Goal: Task Accomplishment & Management: Manage account settings

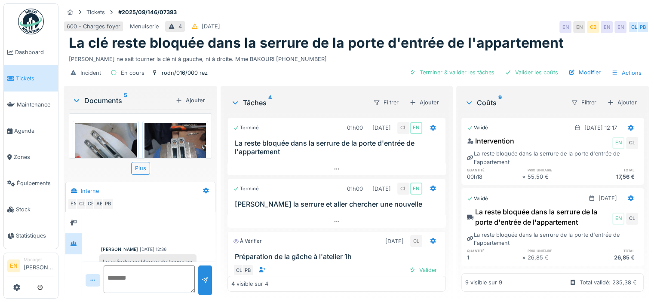
scroll to position [323, 0]
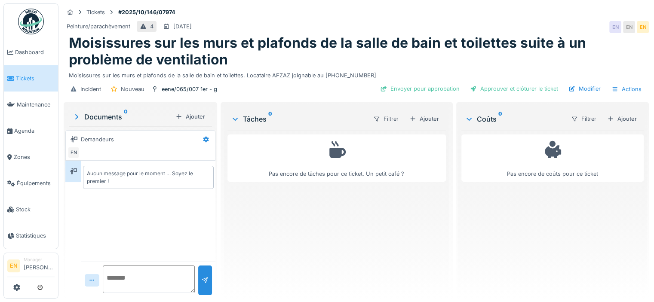
click at [420, 27] on div "Peinture/parachèvement 4 19/10/2025 EN EN EN" at bounding box center [356, 26] width 585 height 15
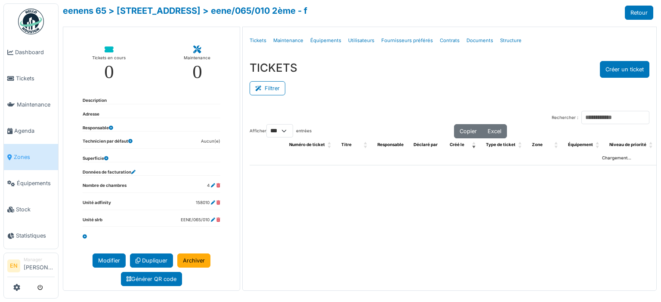
select select "***"
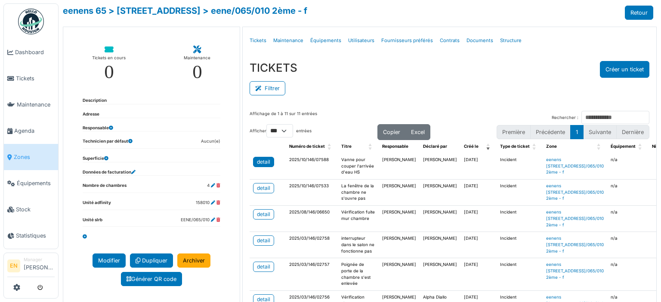
click at [257, 161] on div "detail" at bounding box center [263, 162] width 13 height 8
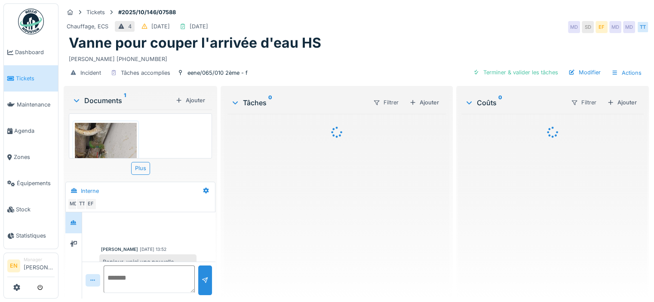
scroll to position [314, 0]
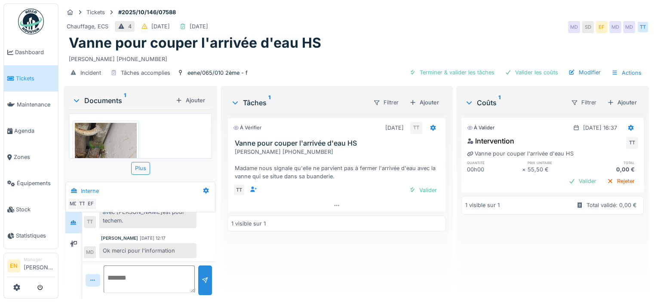
click at [395, 29] on div "Chauffage, ECS 4 05/10/2025 01/10/2025 MD SD EF MD MD TT" at bounding box center [356, 26] width 585 height 15
click at [354, 246] on div "À vérifier 02/10/2025 TT Vanne pour couper l'arrivée d'eau HS Mme DIALLO SAFI 0…" at bounding box center [337, 203] width 219 height 178
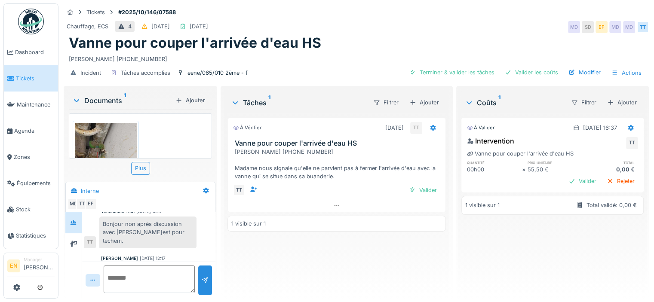
scroll to position [314, 0]
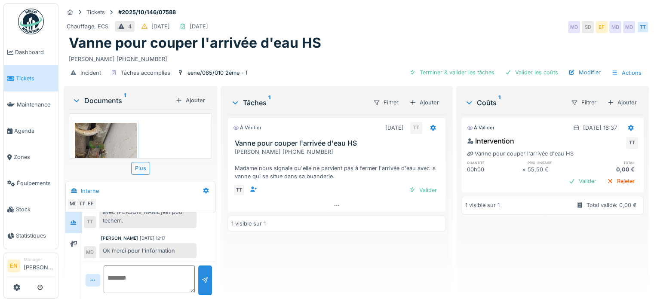
click at [179, 235] on div "Mouad Dakir 10/10/2025 12:17" at bounding box center [148, 238] width 95 height 6
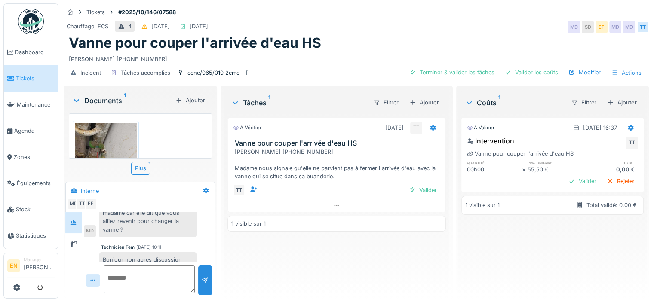
scroll to position [271, 0]
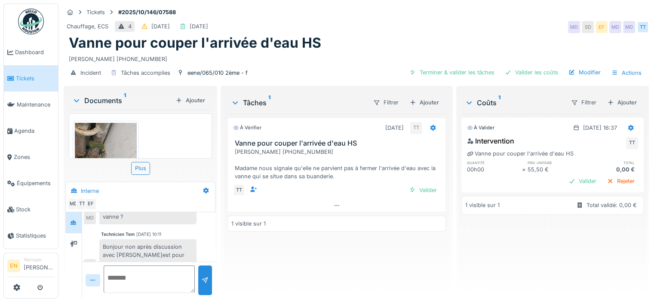
click at [277, 256] on div "À vérifier 02/10/2025 TT Vanne pour couper l'arrivée d'eau HS Mme DIALLO SAFI 0…" at bounding box center [337, 203] width 219 height 178
click at [319, 263] on div "À vérifier 02/10/2025 TT Vanne pour couper l'arrivée d'eau HS Mme DIALLO SAFI 0…" at bounding box center [337, 203] width 219 height 178
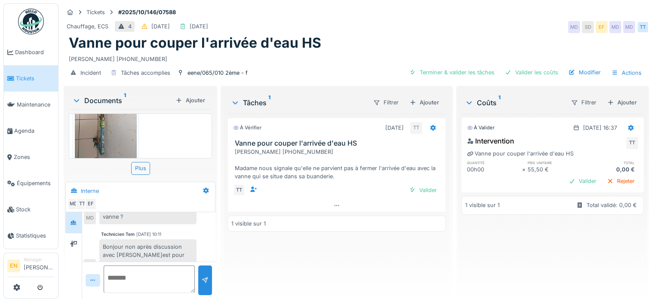
scroll to position [107, 0]
click at [326, 271] on div "À vérifier 02/10/2025 TT Vanne pour couper l'arrivée d'eau HS Mme DIALLO SAFI 0…" at bounding box center [337, 203] width 219 height 178
click at [324, 252] on div "À vérifier 02/10/2025 TT Vanne pour couper l'arrivée d'eau HS Mme DIALLO SAFI 0…" at bounding box center [337, 203] width 219 height 178
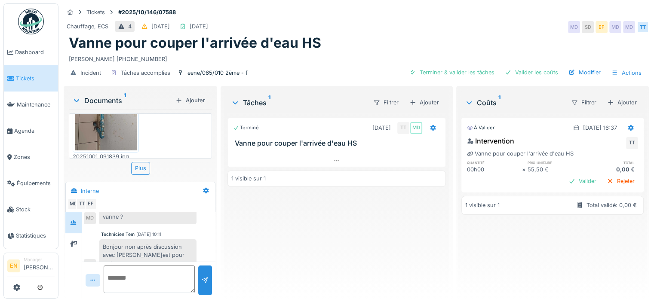
click at [336, 271] on div "Terminé 02/10/2025 TT MD Vanne pour couper l'arrivée d'eau HS 1 visible sur 1" at bounding box center [337, 203] width 219 height 178
click at [361, 240] on div "Terminé 02/10/2025 TT MD Vanne pour couper l'arrivée d'eau HS 1 visible sur 1" at bounding box center [337, 203] width 219 height 178
click at [402, 35] on div "Vanne pour couper l'arrivée d'eau HS" at bounding box center [356, 43] width 575 height 16
click at [411, 52] on div "Mme DIALLO SAFI 0485.42.16.95" at bounding box center [356, 58] width 575 height 12
click at [288, 220] on div "Terminé 02/10/2025 TT MD Vanne pour couper l'arrivée d'eau HS 1 visible sur 1" at bounding box center [337, 203] width 219 height 178
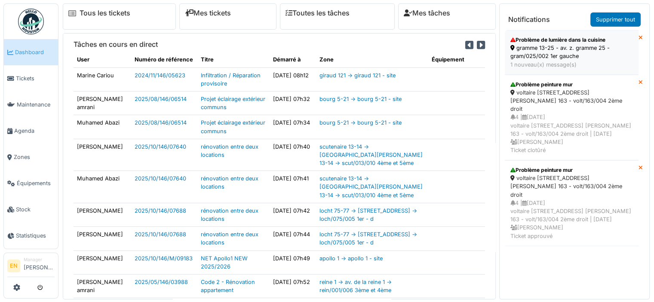
click at [556, 58] on div "gramme 13-25 - av. z. gramme 25 - gram/025/002 1er gauche" at bounding box center [572, 52] width 123 height 16
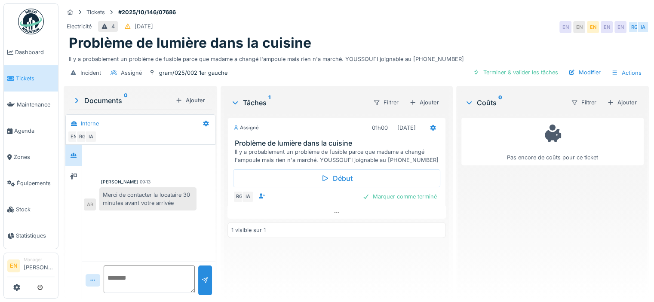
click at [162, 239] on div "[PERSON_NAME] 09:13 Merci de contacter la locataire 30 minutes avant votre arri…" at bounding box center [148, 203] width 133 height 117
click at [162, 230] on div "[PERSON_NAME] 09:13 Merci de contacter la locataire 30 minutes avant votre arri…" at bounding box center [148, 203] width 133 height 117
click at [162, 228] on div "[PERSON_NAME] 09:13 Merci de contacter la locataire 30 minutes avant votre arri…" at bounding box center [148, 203] width 133 height 117
click at [153, 214] on div "[PERSON_NAME] 09:13 Merci de contacter la locataire 30 minutes avant votre arri…" at bounding box center [148, 203] width 133 height 117
click at [161, 151] on div at bounding box center [149, 161] width 130 height 22
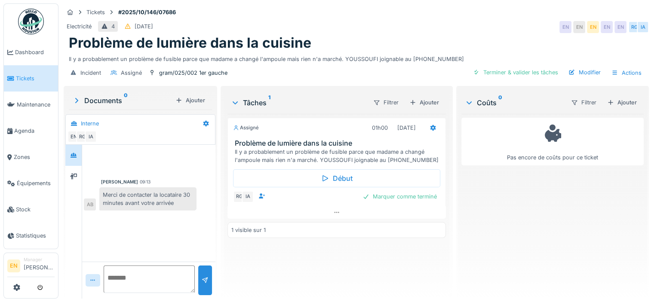
click at [284, 27] on div "Electricité 4 08/10/2025 EN EN EN EN EN RG IA" at bounding box center [356, 26] width 585 height 15
click at [30, 22] on img at bounding box center [31, 22] width 26 height 26
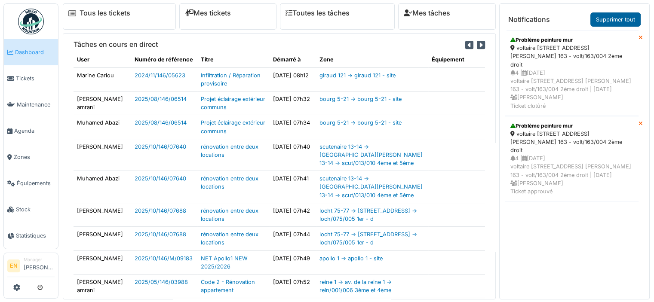
click at [614, 21] on link "Supprimer tout" at bounding box center [616, 19] width 50 height 14
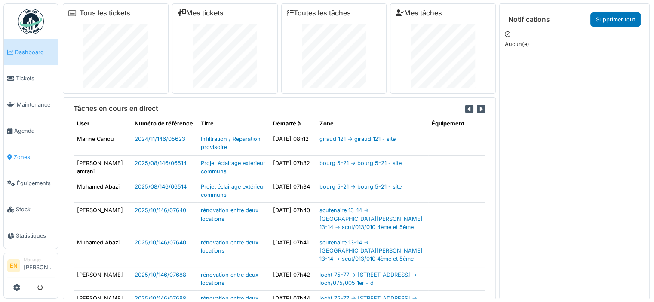
click at [22, 157] on link "Zones" at bounding box center [31, 157] width 54 height 26
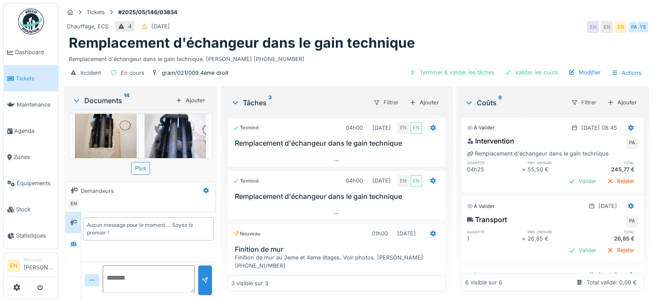
scroll to position [657, 0]
drag, startPoint x: 248, startPoint y: 59, endPoint x: 294, endPoint y: 64, distance: 46.7
click at [294, 64] on div "Tickets #2025/05/146/03834 Chauffage, ECS 4 12/05/2025 EN EN EN PA YE Remplacem…" at bounding box center [356, 43] width 589 height 81
copy div "0486.67.05.21 Incident En cours gram/021/009 4ème droit Terminer & valider les …"
click at [452, 20] on div "Chauffage, ECS 4 12/05/2025 EN EN EN PA YE" at bounding box center [356, 26] width 585 height 15
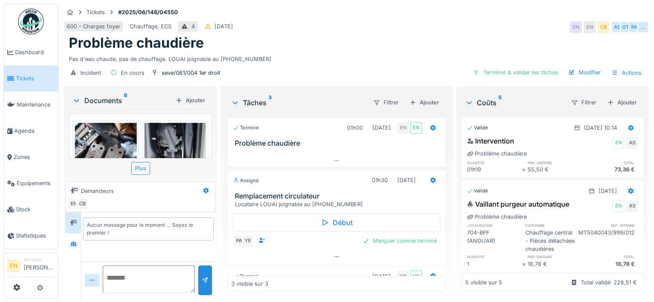
click at [322, 27] on div "600 - Charges foyer Chauffage, ECS 4 08/06/2025 EN EN CB AS OT PA …" at bounding box center [356, 26] width 585 height 15
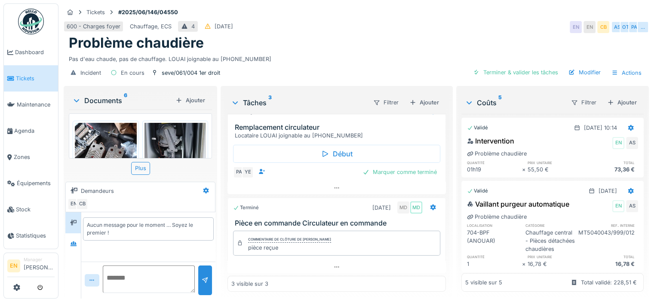
scroll to position [6, 0]
click at [305, 42] on div "Problème chaudière" at bounding box center [356, 43] width 575 height 16
click at [365, 42] on div "Problème chaudière" at bounding box center [356, 43] width 575 height 16
click at [75, 241] on icon at bounding box center [73, 244] width 7 height 6
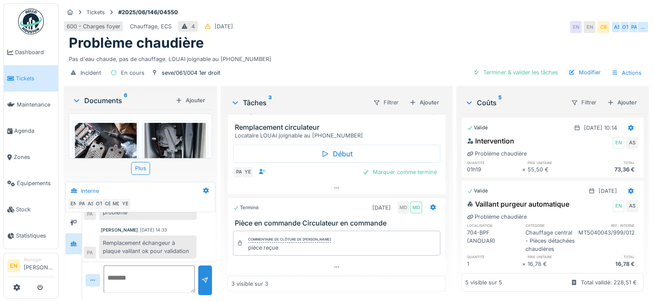
click at [323, 63] on div "Incident En cours seve/061/004 1er droit Terminer & valider les tâches Modifier…" at bounding box center [356, 72] width 585 height 19
click at [422, 19] on div "600 - Charges foyer Chauffage, ECS 4 08/06/2025 EN EN CB AS OT PA …" at bounding box center [356, 26] width 585 height 15
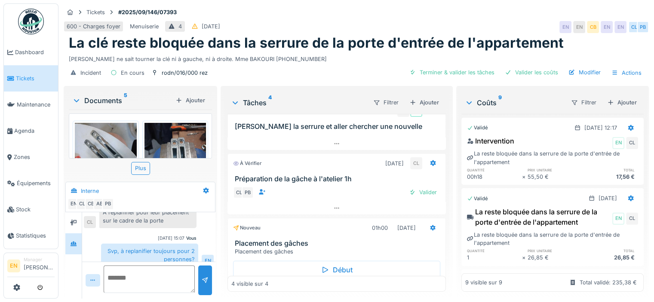
scroll to position [104, 0]
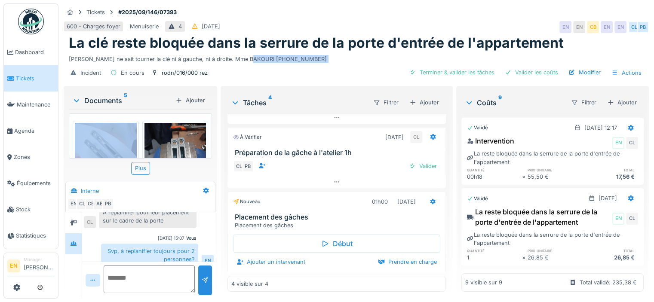
drag, startPoint x: 249, startPoint y: 53, endPoint x: 284, endPoint y: 56, distance: 34.6
click at [284, 56] on div "Tickets #2025/09/146/07393 600 - Charges foyer Menuiserie 4 27/09/2025 EN EN CB…" at bounding box center [356, 43] width 589 height 81
copy div "0477.90.27.34 Incident En cours rodn/016/000 rez Terminer & valider les tâches …"
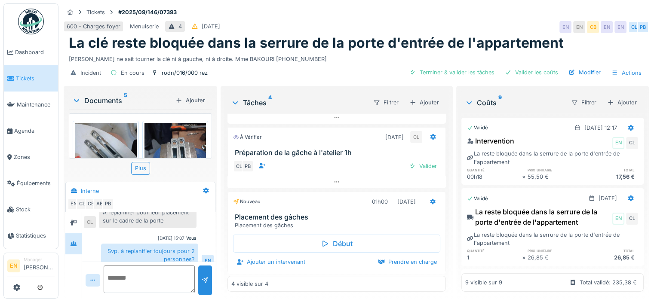
drag, startPoint x: 443, startPoint y: 196, endPoint x: 438, endPoint y: 215, distance: 19.8
click at [443, 203] on div "Tâches 4 Filtrer Ajouter Terminé 01h00 22/09/2025 CL EN La reste bloquée dans l…" at bounding box center [336, 192] width 225 height 208
click at [430, 199] on icon at bounding box center [433, 202] width 7 height 6
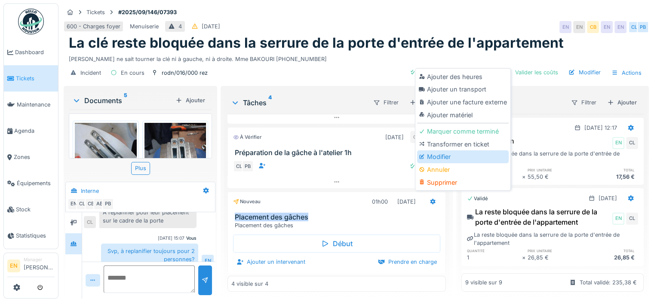
click at [433, 151] on div "Modifier" at bounding box center [463, 157] width 92 height 13
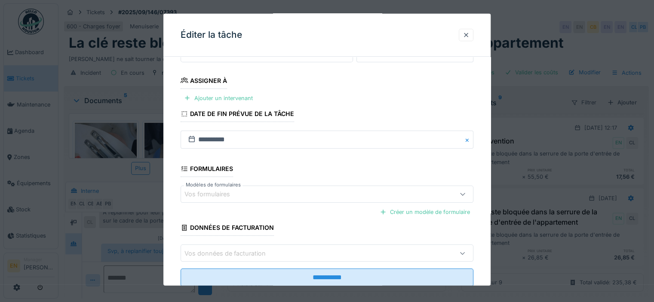
scroll to position [129, 0]
click at [244, 98] on div "Ajouter un intervenant" at bounding box center [219, 97] width 76 height 12
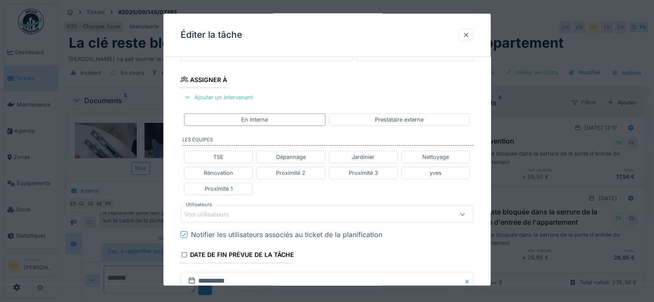
click at [249, 221] on div "Vos utilisateurs" at bounding box center [327, 214] width 293 height 17
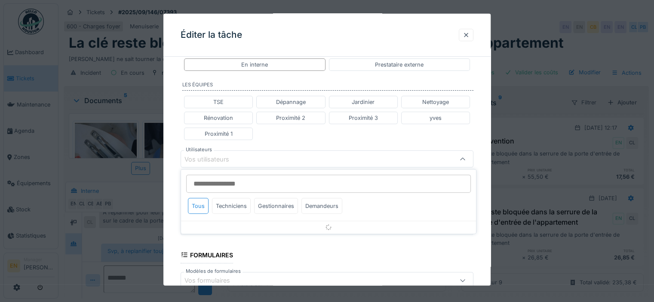
scroll to position [192, 0]
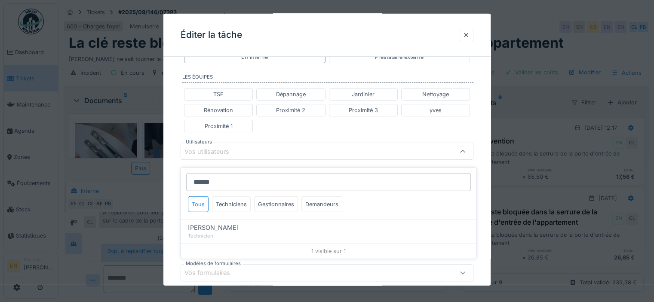
type input "******"
click at [240, 223] on div "Charef Lahmar" at bounding box center [328, 227] width 281 height 9
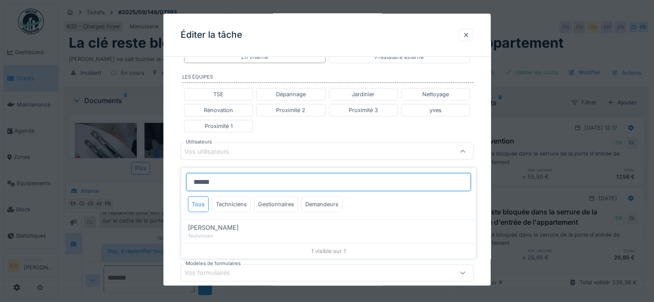
type input "****"
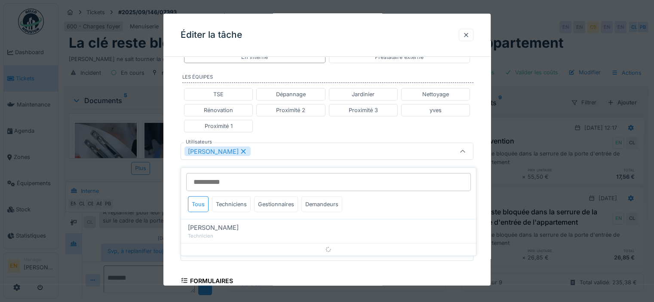
click at [480, 225] on div "**********" at bounding box center [326, 147] width 327 height 551
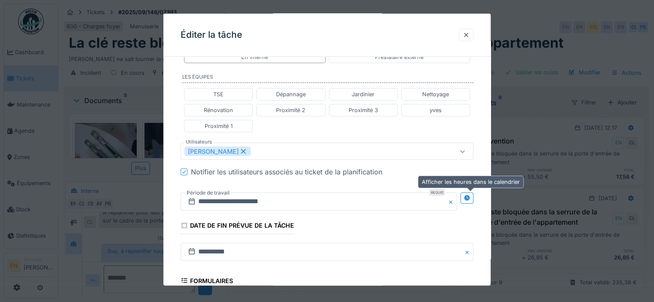
click at [470, 195] on icon at bounding box center [467, 198] width 6 height 6
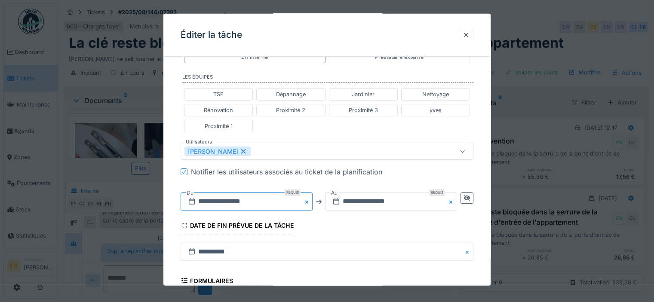
click at [237, 197] on input "**********" at bounding box center [247, 202] width 132 height 18
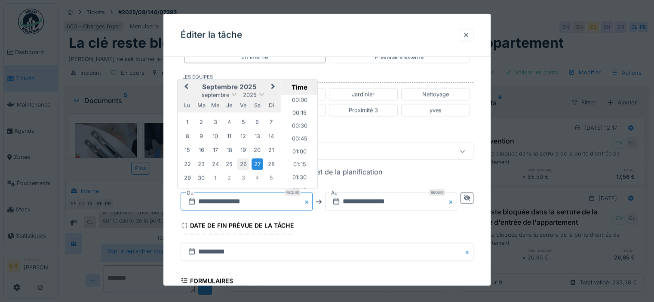
scroll to position [321, 0]
click at [273, 85] on span "Next Month" at bounding box center [273, 87] width 0 height 10
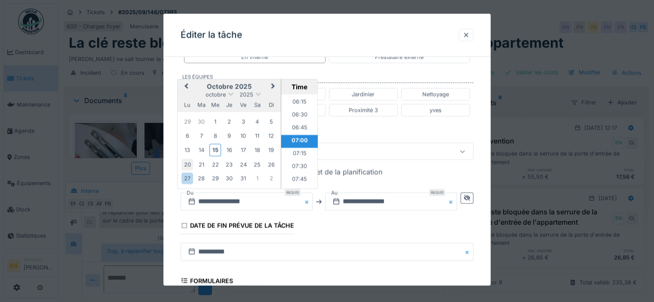
click at [188, 164] on div "20" at bounding box center [188, 165] width 12 height 12
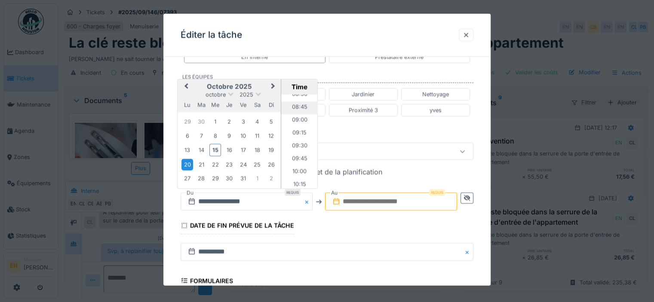
scroll to position [450, 0]
click at [295, 161] on li "10:00" at bounding box center [299, 167] width 37 height 13
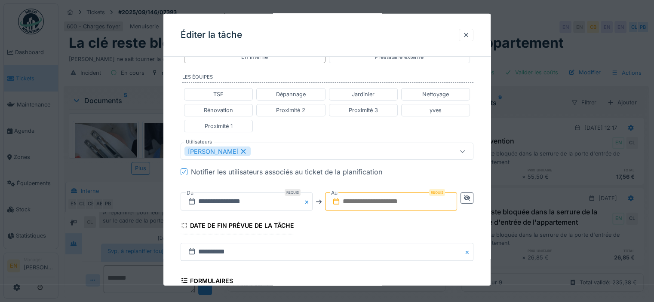
click at [380, 200] on input "text" at bounding box center [391, 202] width 132 height 18
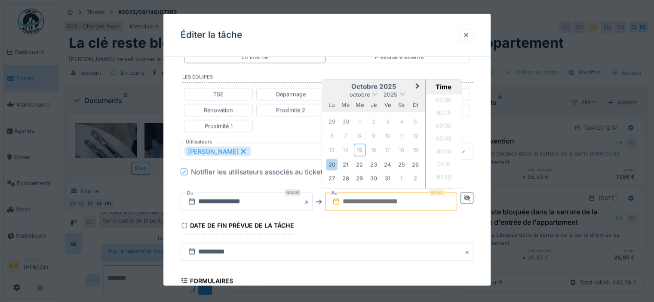
scroll to position [475, 0]
click at [334, 164] on div "20" at bounding box center [332, 165] width 12 height 12
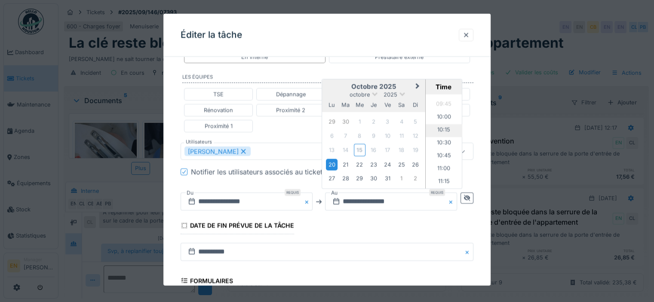
scroll to position [518, 0]
click at [443, 145] on li "11:00" at bounding box center [444, 150] width 37 height 13
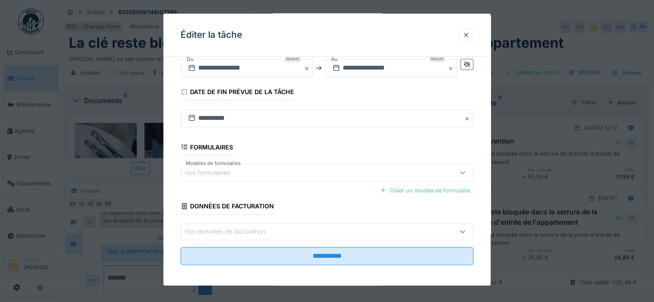
scroll to position [327, 0]
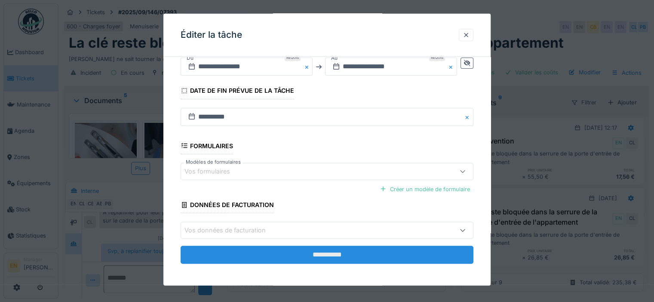
click at [333, 255] on input "**********" at bounding box center [327, 255] width 293 height 18
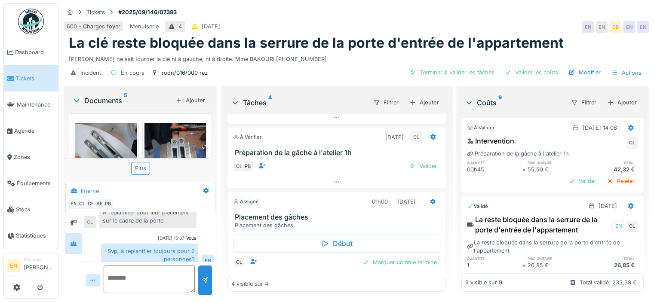
scroll to position [115, 0]
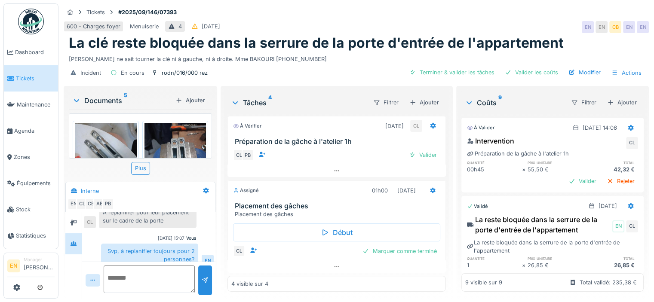
click at [184, 244] on div "Svp, à replanifier toujours pour 2 personnes?" at bounding box center [149, 255] width 97 height 23
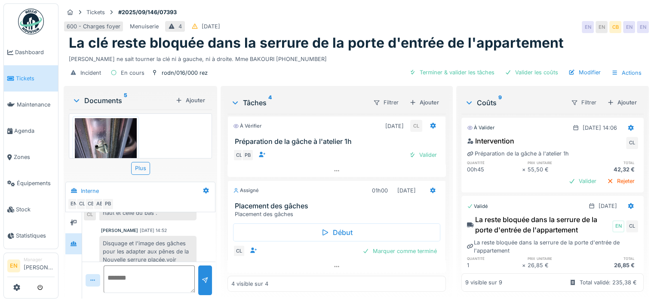
scroll to position [129, 0]
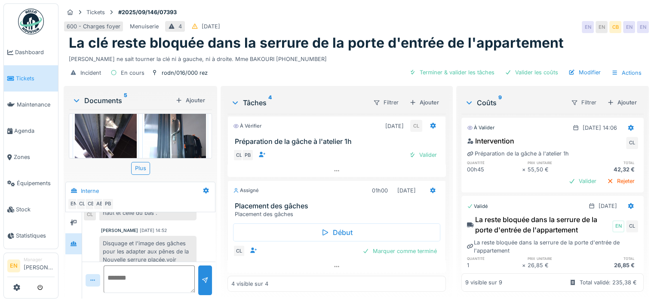
click at [105, 123] on img at bounding box center [106, 140] width 62 height 82
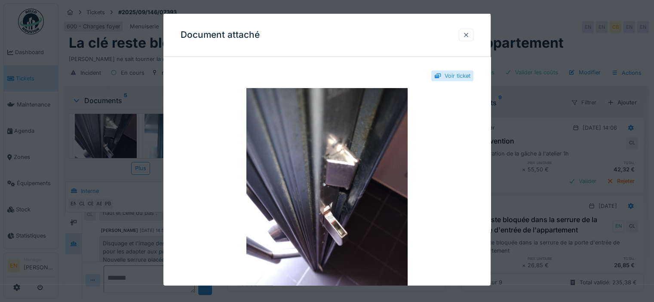
click at [467, 34] on div at bounding box center [466, 35] width 7 height 8
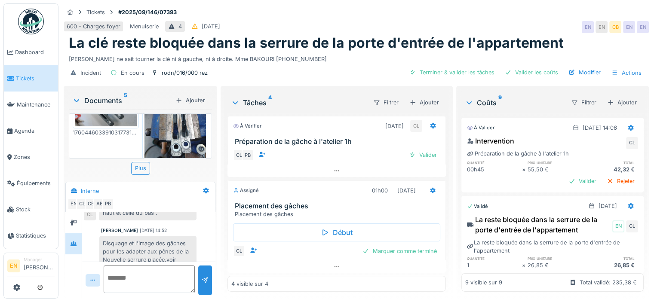
scroll to position [0, 0]
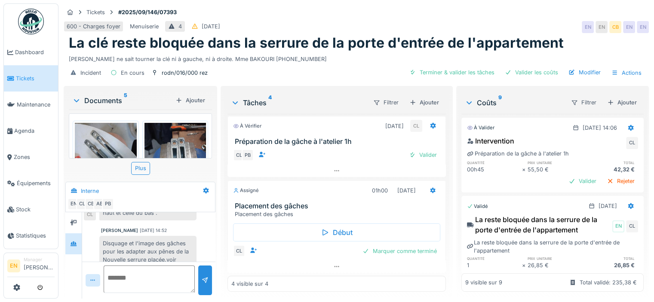
click at [111, 135] on img at bounding box center [106, 146] width 62 height 46
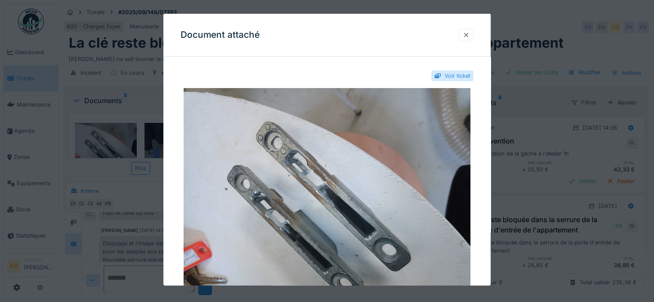
click at [470, 37] on div at bounding box center [466, 35] width 7 height 8
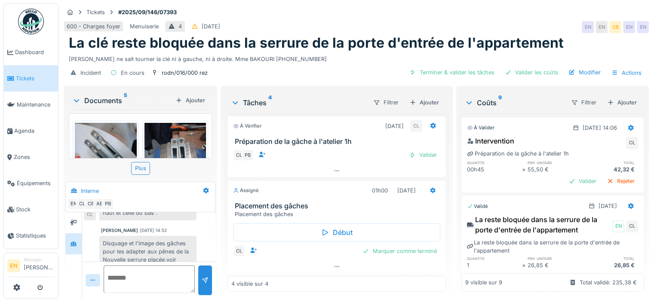
click at [148, 132] on img at bounding box center [176, 164] width 62 height 82
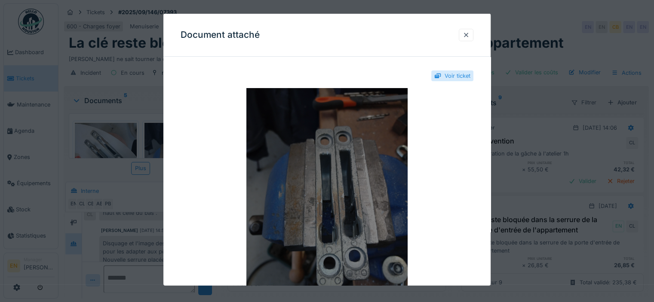
scroll to position [111, 0]
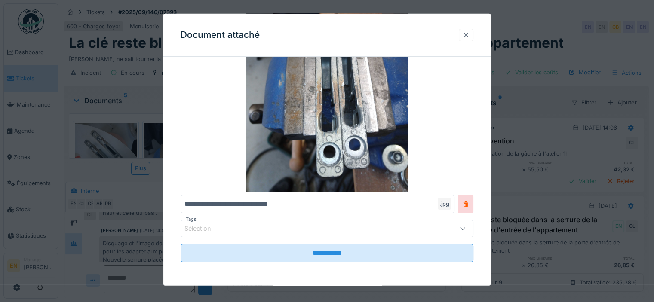
click at [474, 33] on div at bounding box center [466, 35] width 15 height 12
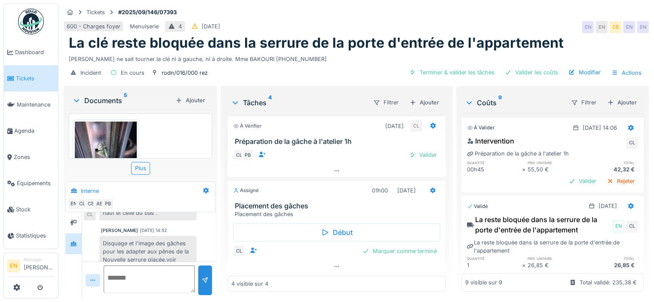
scroll to position [258, 0]
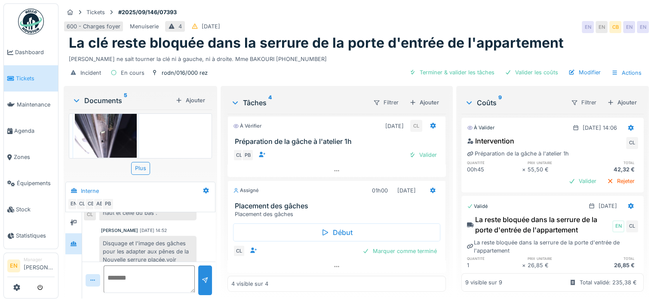
click at [98, 125] on img at bounding box center [106, 117] width 62 height 82
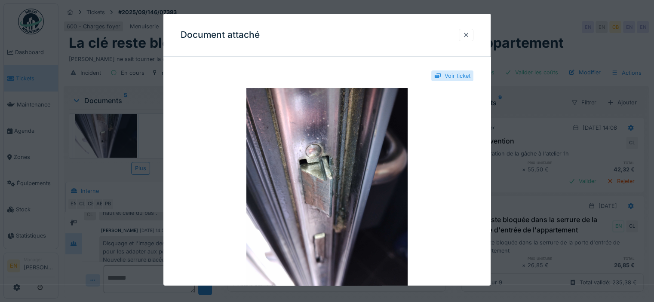
click at [470, 34] on div at bounding box center [466, 35] width 7 height 8
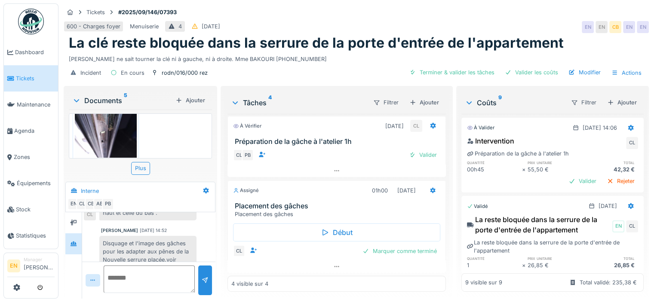
click at [346, 24] on div "600 - Charges foyer Menuiserie 4 27/09/2025 EN EN CB EN EN" at bounding box center [356, 26] width 585 height 15
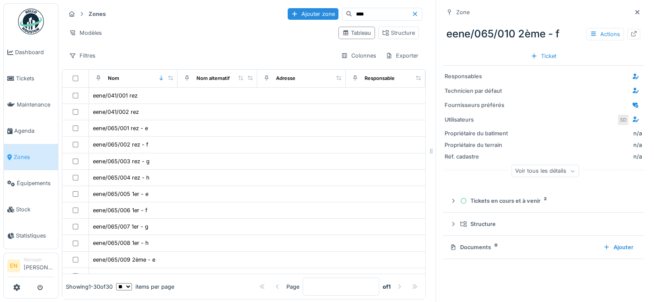
scroll to position [139, 0]
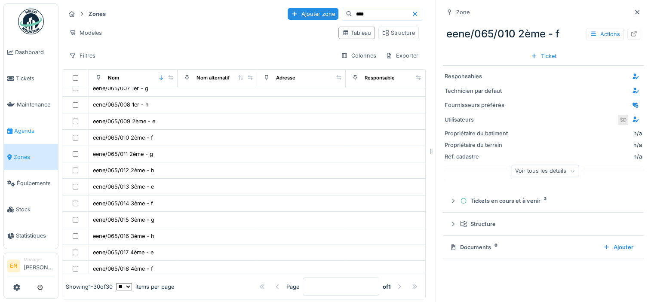
click at [26, 129] on span "Agenda" at bounding box center [34, 131] width 40 height 8
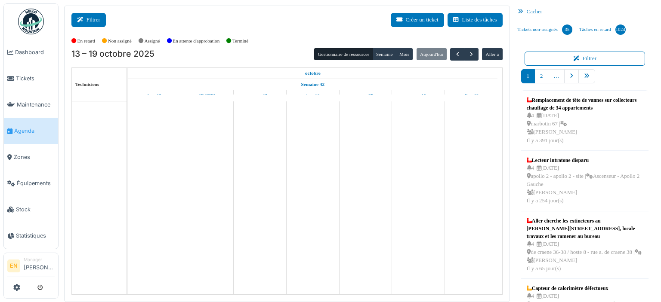
click at [95, 18] on button "Filtrer" at bounding box center [88, 20] width 34 height 14
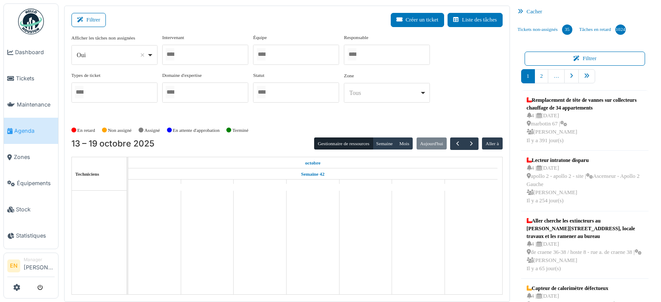
click at [152, 53] on div "Oui Remove item" at bounding box center [114, 55] width 79 height 12
select select "**"
click at [197, 49] on div at bounding box center [205, 55] width 86 height 20
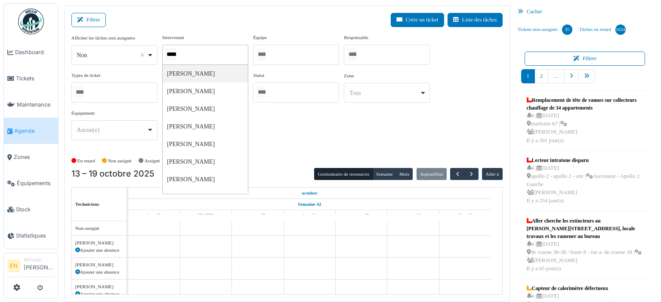
type input "******"
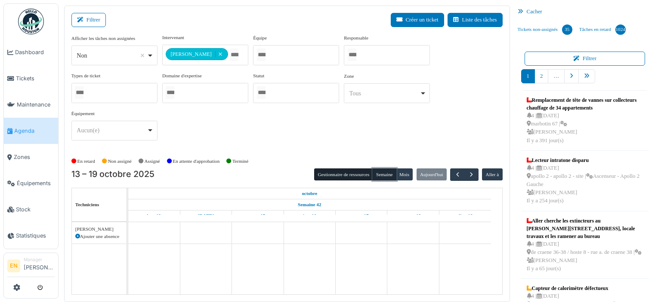
click at [382, 175] on button "Semaine" at bounding box center [384, 175] width 24 height 12
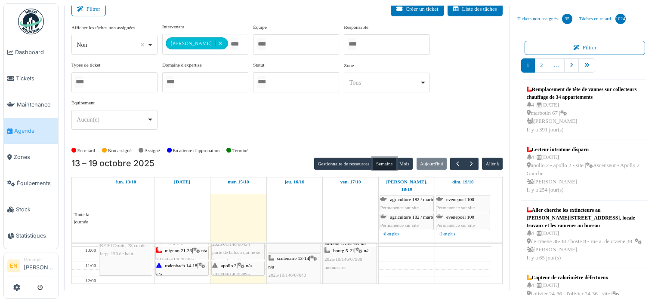
scroll to position [129, 0]
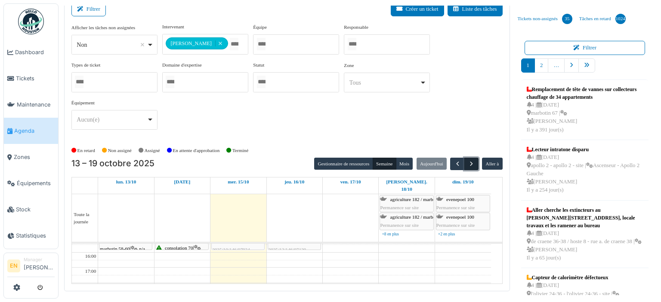
click at [468, 164] on span "button" at bounding box center [471, 163] width 7 height 7
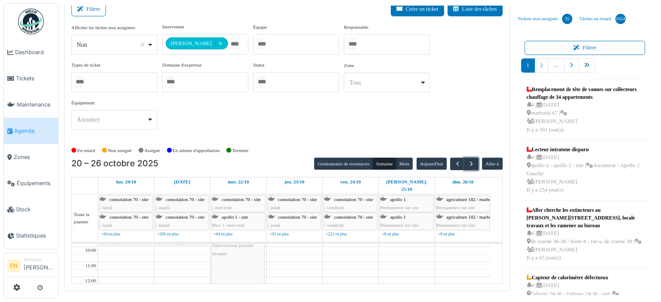
scroll to position [0, 0]
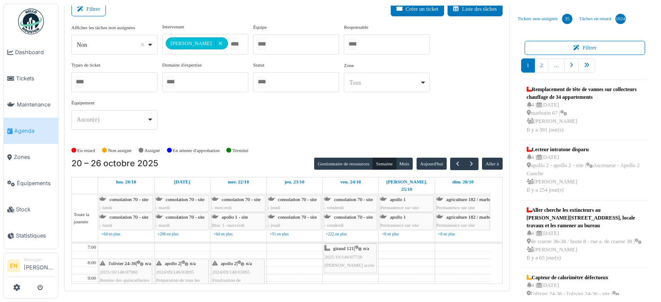
click at [297, 109] on div "**********" at bounding box center [286, 80] width 431 height 114
click at [463, 110] on div "**********" at bounding box center [286, 80] width 431 height 114
click at [468, 162] on span "button" at bounding box center [471, 163] width 7 height 7
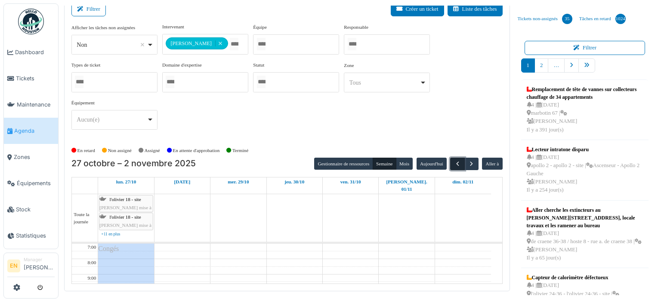
click at [454, 161] on span "button" at bounding box center [457, 163] width 7 height 7
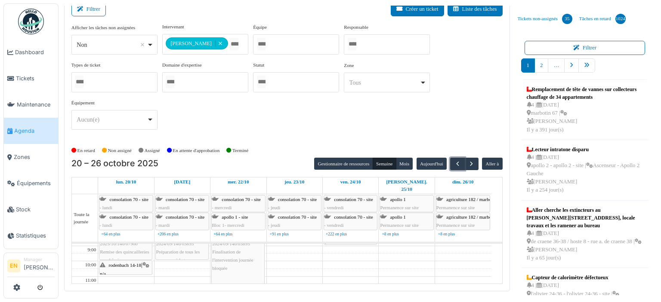
scroll to position [43, 0]
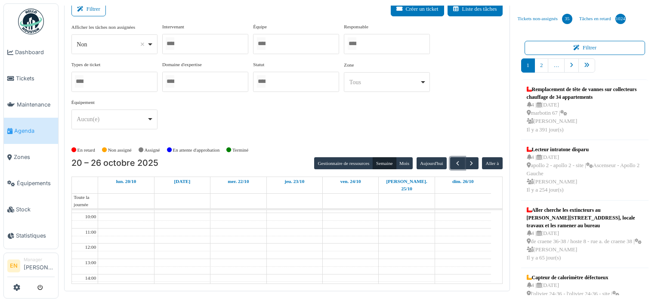
click at [204, 43] on div at bounding box center [205, 44] width 86 height 20
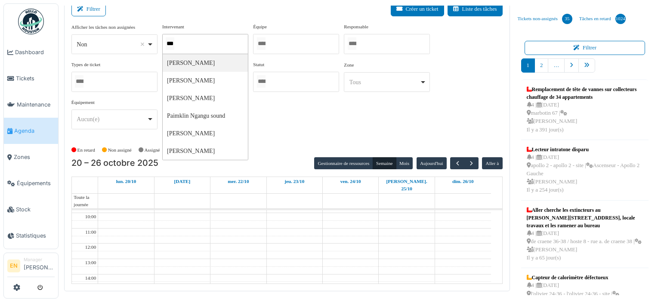
type input "****"
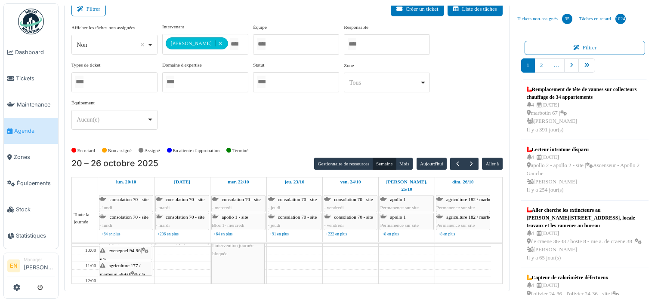
click at [263, 145] on div "En retard Non assigné Assigné En attente d'approbation Terminé" at bounding box center [286, 151] width 431 height 14
click at [328, 129] on div "**********" at bounding box center [286, 80] width 431 height 114
click at [332, 127] on div "**********" at bounding box center [286, 80] width 431 height 114
click at [462, 106] on div "**********" at bounding box center [286, 80] width 431 height 114
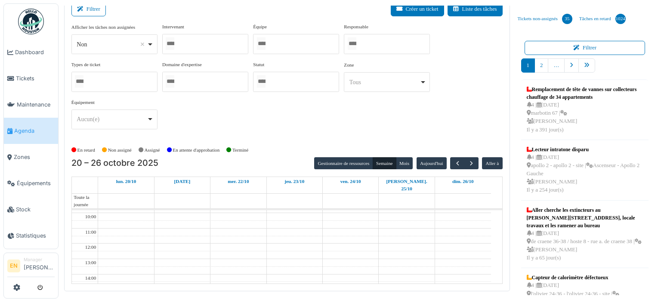
click at [189, 45] on div at bounding box center [205, 44] width 86 height 20
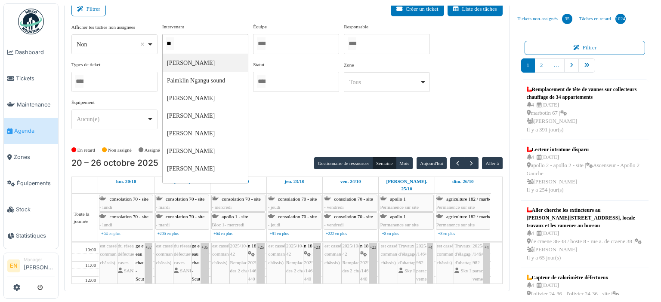
type input "*"
type input "******"
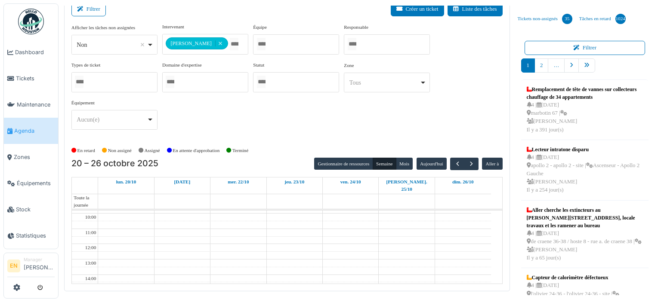
click at [327, 122] on div "**********" at bounding box center [286, 80] width 431 height 114
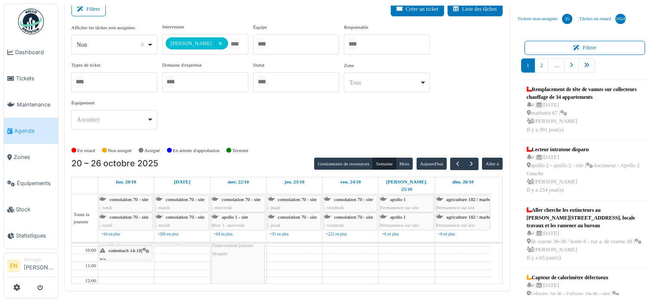
click at [133, 248] on span "rodenbach 14-18" at bounding box center [125, 250] width 33 height 5
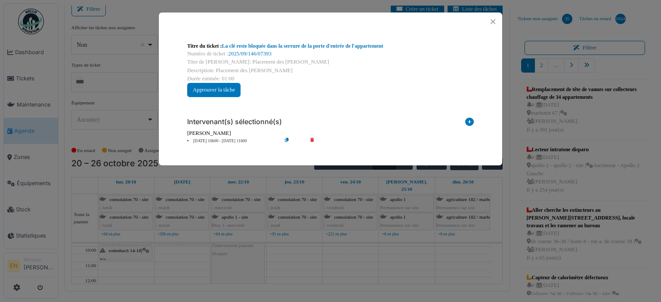
click at [285, 139] on icon at bounding box center [293, 141] width 25 height 6
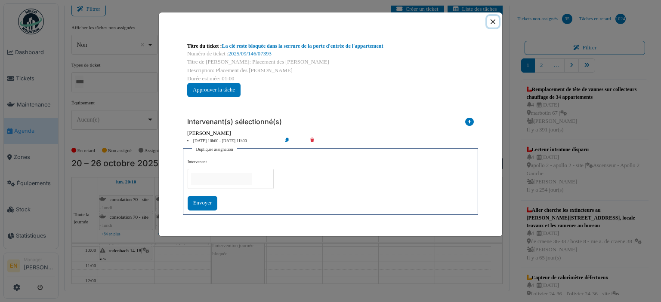
click at [493, 22] on button "Close" at bounding box center [493, 22] width 12 height 12
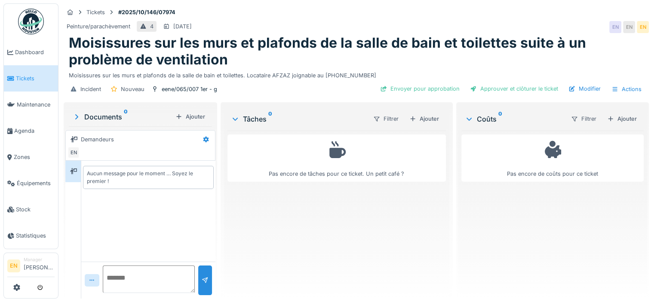
click at [431, 27] on div "Peinture/parachèvement 4 [DATE] EN EN EN" at bounding box center [356, 26] width 585 height 15
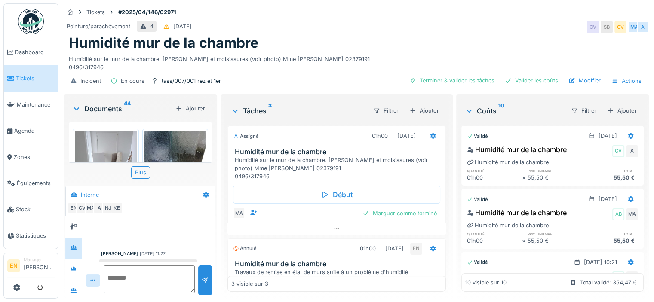
scroll to position [299, 0]
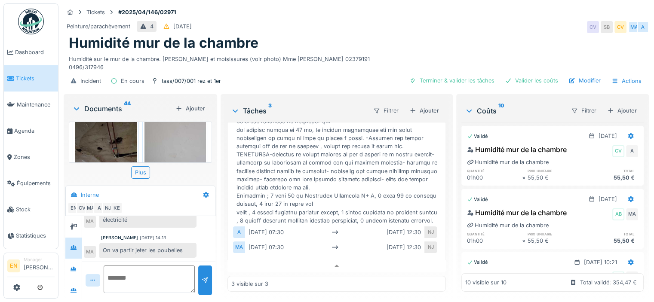
click at [367, 38] on div "Humidité mur de la chambre" at bounding box center [356, 43] width 575 height 16
click at [341, 52] on div "Humidité sur le mur de la chambre. Taches et moisissures (voir photo) Mme Salim…" at bounding box center [356, 62] width 575 height 20
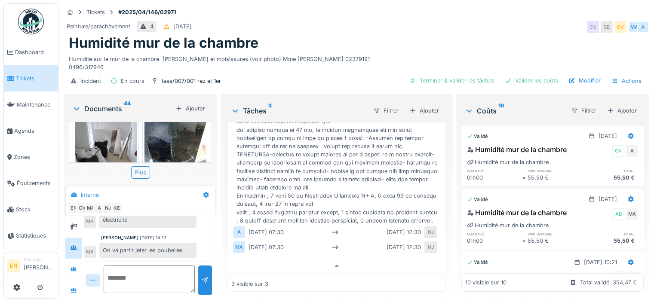
scroll to position [0, 0]
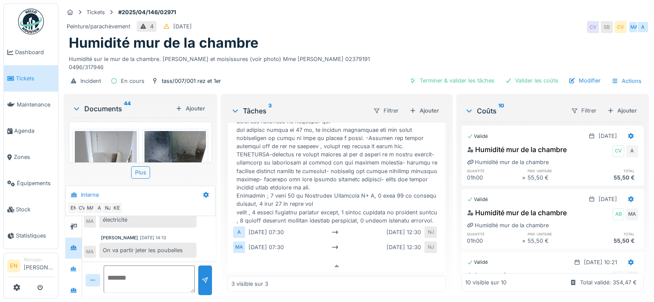
click at [365, 36] on div "Humidité mur de la chambre" at bounding box center [356, 43] width 575 height 16
click at [379, 52] on div "Humidité sur le mur de la chambre. Taches et moisissures (voir photo) Mme Salim…" at bounding box center [356, 62] width 575 height 20
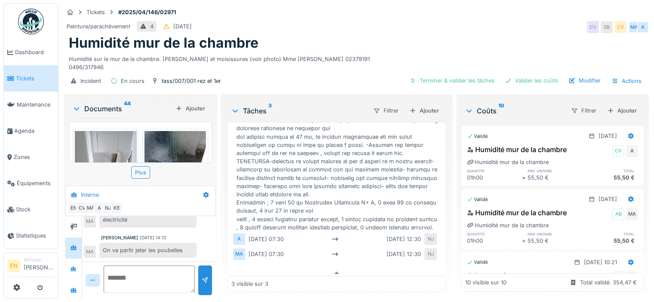
scroll to position [299, 0]
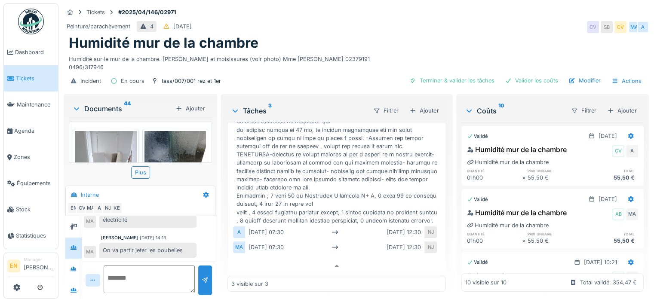
click at [352, 52] on div "Humidité sur le mur de la chambre. Taches et moisissures (voir photo) Mme Salim…" at bounding box center [356, 62] width 575 height 20
click at [431, 19] on div "Peinture/parachèvement 4 07/04/2025 CV SB CV MA A" at bounding box center [356, 26] width 585 height 15
click at [358, 52] on div "Humidité sur le mur de la chambre. Taches et moisissures (voir photo) Mme Salim…" at bounding box center [356, 62] width 575 height 20
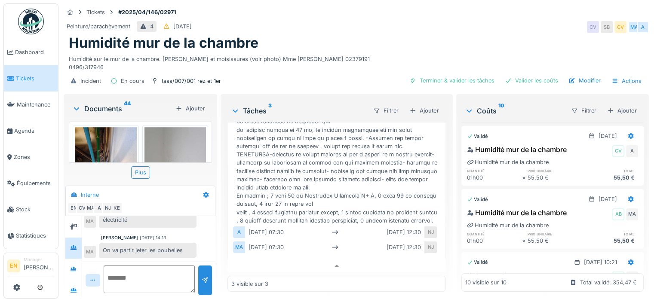
scroll to position [965, 0]
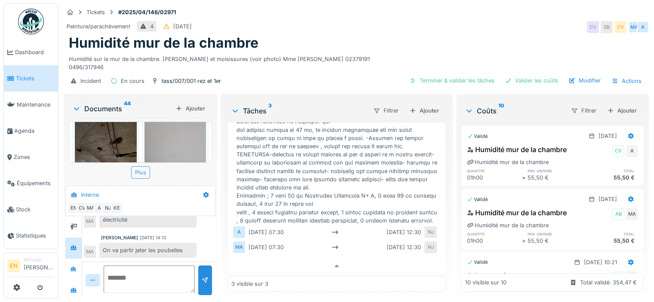
click at [145, 169] on div "Plus" at bounding box center [140, 172] width 19 height 12
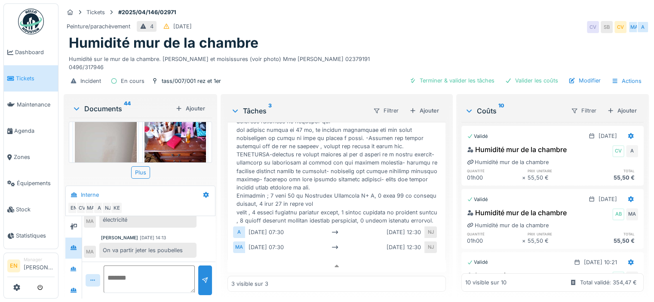
scroll to position [1602, 0]
click at [367, 52] on div "Humidité sur le mur de la chambre. Taches et moisissures (voir photo) Mme Salim…" at bounding box center [356, 62] width 575 height 20
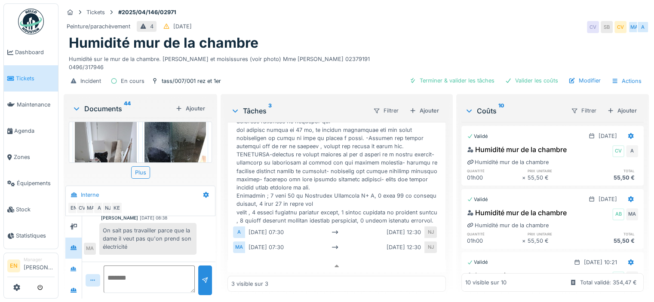
scroll to position [0, 0]
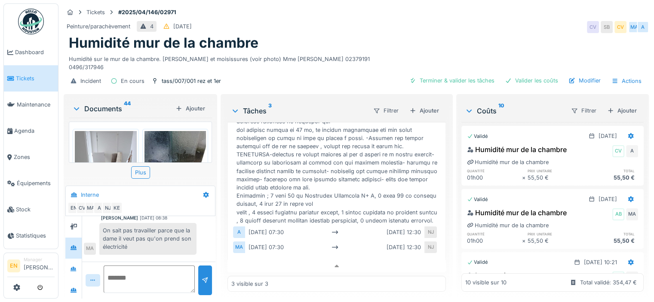
click at [401, 40] on div "Humidité mur de la chambre" at bounding box center [356, 43] width 575 height 16
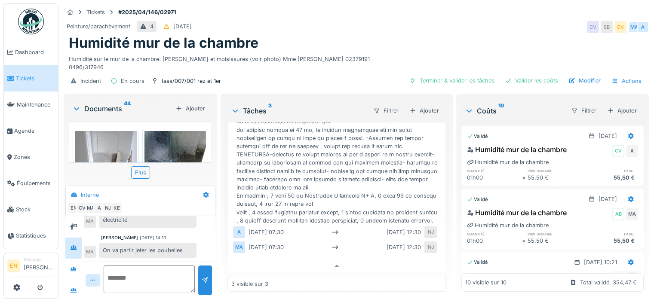
click at [354, 35] on div "Humidité mur de la chambre" at bounding box center [356, 43] width 575 height 16
click at [385, 40] on div "Humidité mur de la chambre" at bounding box center [356, 43] width 575 height 16
click at [455, 8] on div "Tickets #2025/04/146/02971" at bounding box center [356, 12] width 585 height 11
click at [461, 52] on div "Humidité sur le mur de la chambre. Taches et moisissures (voir photo) Mme Salim…" at bounding box center [356, 62] width 575 height 20
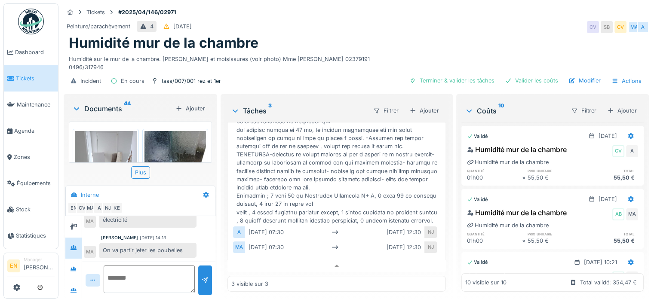
click at [435, 24] on div "Peinture/parachèvement 4 07/04/2025 CV SB CV MA A" at bounding box center [356, 26] width 585 height 15
click at [423, 35] on div "Humidité mur de la chambre" at bounding box center [356, 43] width 575 height 16
click at [340, 58] on div "Humidité sur le mur de la chambre. Taches et moisissures (voir photo) Mme Salim…" at bounding box center [356, 62] width 575 height 20
click at [399, 52] on div "Humidité sur le mur de la chambre. Taches et moisissures (voir photo) Mme Salim…" at bounding box center [356, 62] width 575 height 20
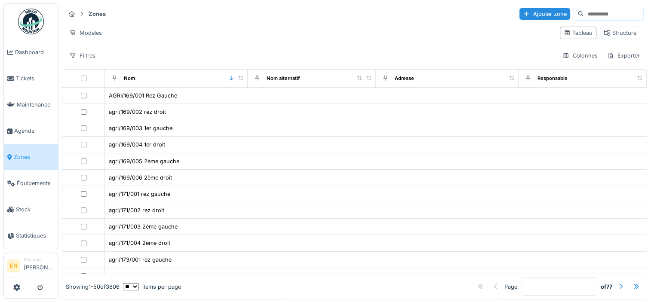
click at [597, 12] on input at bounding box center [613, 14] width 59 height 12
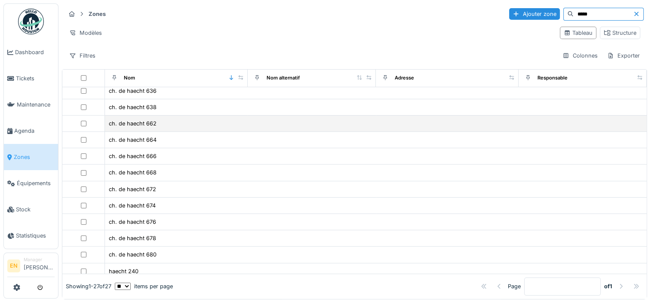
scroll to position [43, 0]
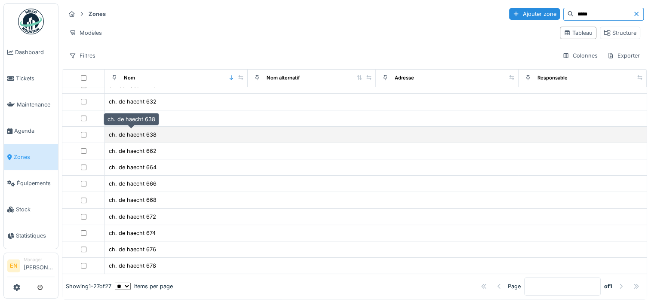
type input "*****"
click at [129, 136] on div "ch. de haecht 638" at bounding box center [133, 135] width 48 height 8
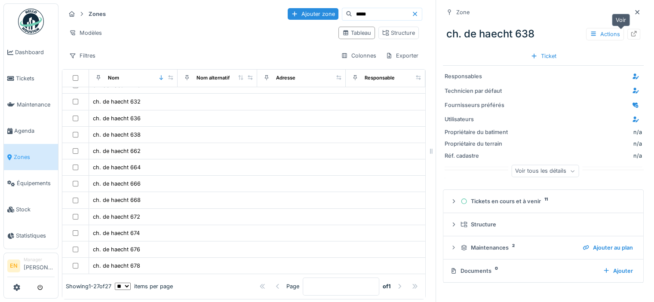
click at [631, 37] on div at bounding box center [634, 34] width 7 height 8
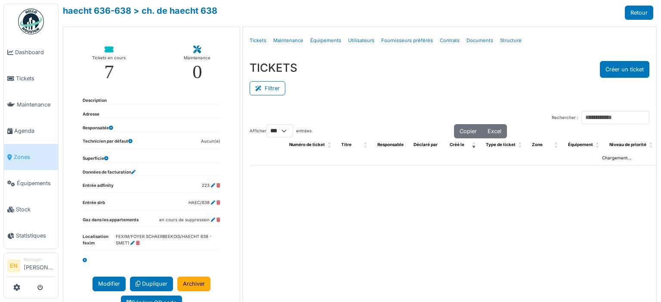
select select "***"
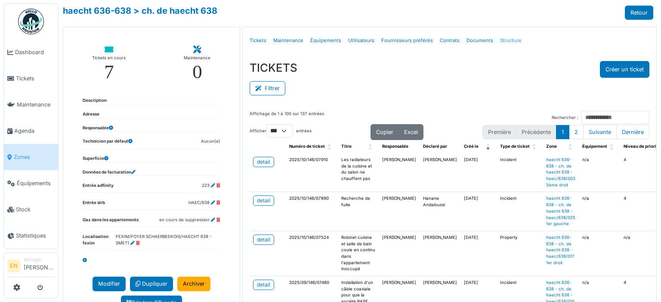
click at [504, 40] on link "Structure" at bounding box center [510, 41] width 28 height 20
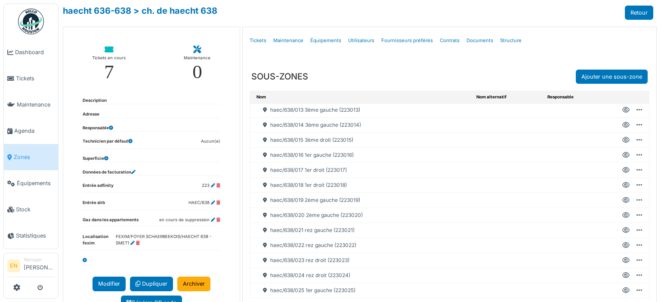
scroll to position [189, 0]
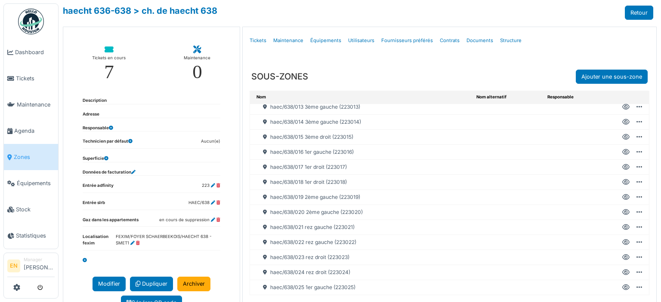
click at [622, 167] on icon at bounding box center [625, 167] width 7 height 0
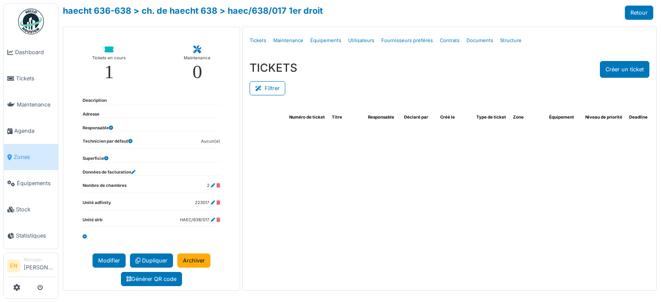
select select "***"
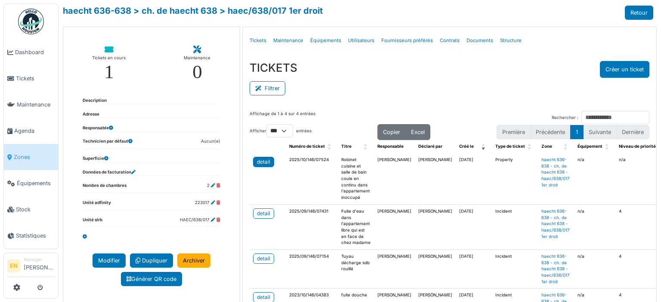
click at [258, 159] on div "detail" at bounding box center [263, 162] width 13 height 8
click at [260, 214] on div "detail" at bounding box center [263, 214] width 13 height 8
click at [479, 92] on div "Filtrer" at bounding box center [449, 87] width 400 height 19
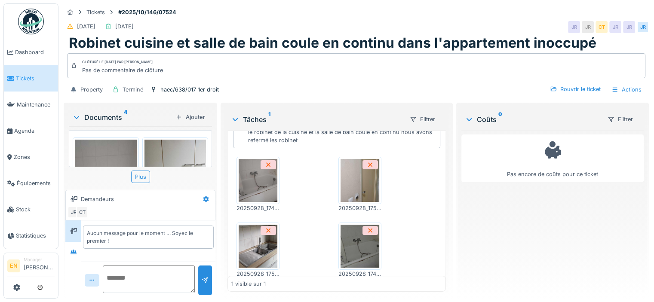
scroll to position [115, 0]
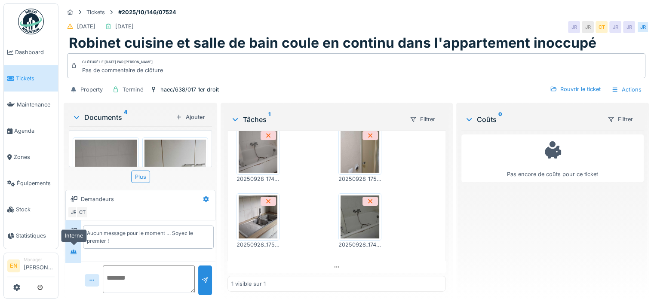
click at [76, 251] on icon at bounding box center [74, 252] width 6 height 5
click at [76, 255] on div at bounding box center [73, 253] width 7 height 8
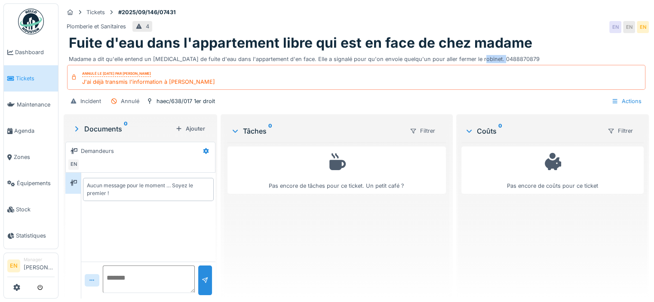
drag, startPoint x: 468, startPoint y: 58, endPoint x: 497, endPoint y: 61, distance: 29.4
click at [497, 61] on div "Madame a dit qu'elle entend un [MEDICAL_DATA] de fuite d'eau dans l'appartement…" at bounding box center [356, 58] width 575 height 12
click at [481, 62] on div "Madame a dit qu'elle entend un [MEDICAL_DATA] de fuite d'eau dans l'appartement…" at bounding box center [356, 58] width 575 height 12
drag, startPoint x: 466, startPoint y: 60, endPoint x: 499, endPoint y: 60, distance: 32.7
click at [499, 60] on div "Madame a dit qu'elle entend un [MEDICAL_DATA] de fuite d'eau dans l'appartement…" at bounding box center [356, 58] width 575 height 12
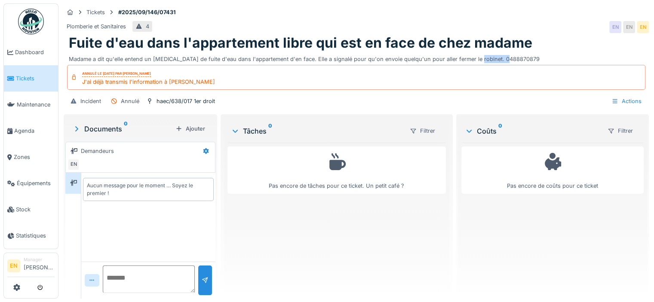
copy div "0488870879"
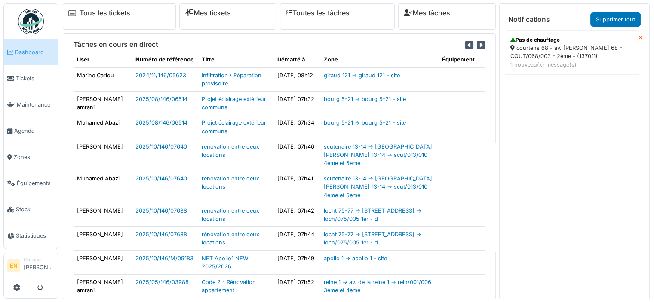
click at [639, 38] on icon at bounding box center [641, 38] width 4 height 6
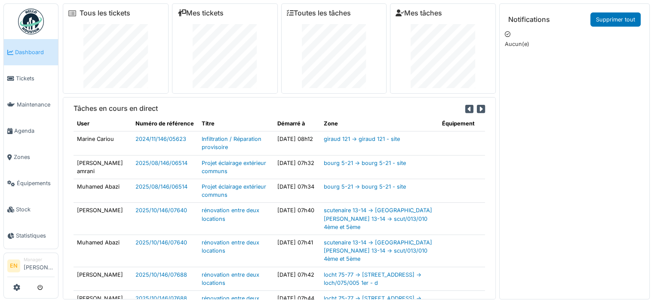
click at [339, 99] on div "Tâches en cours en direct User Numéro de référence Titre Démarré à Zone Équipem…" at bounding box center [279, 198] width 433 height 203
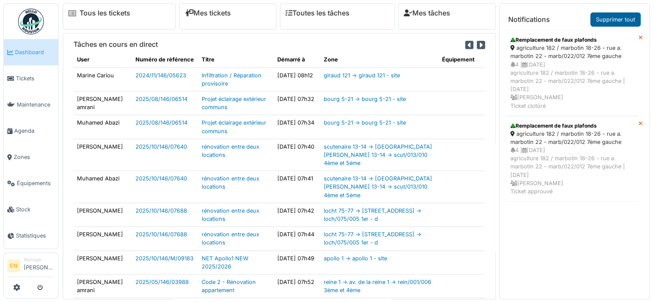
click at [620, 20] on link "Supprimer tout" at bounding box center [616, 19] width 50 height 14
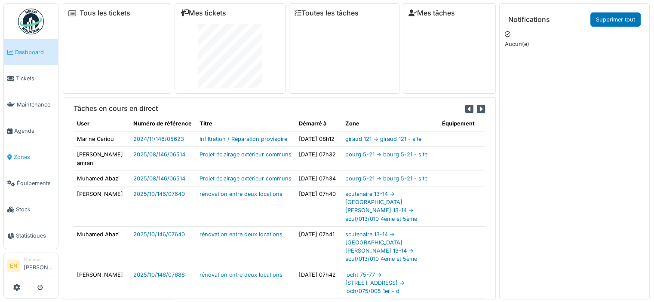
click at [17, 155] on span "Zones" at bounding box center [34, 157] width 41 height 8
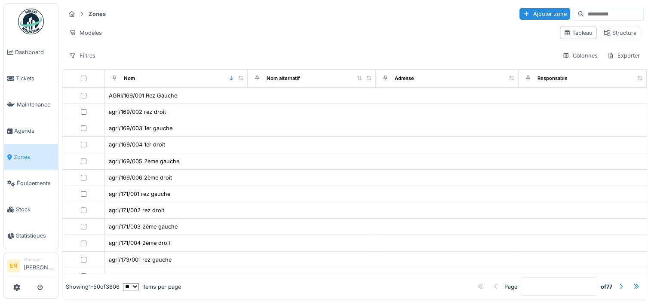
click at [603, 15] on input at bounding box center [613, 14] width 59 height 12
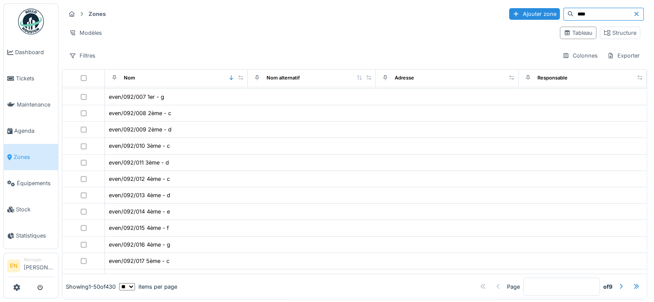
scroll to position [634, 0]
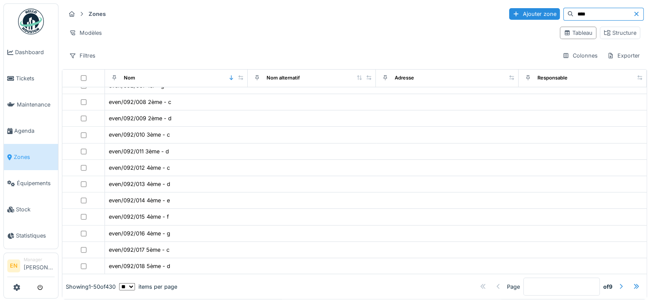
type input "****"
click at [618, 283] on div at bounding box center [621, 287] width 7 height 8
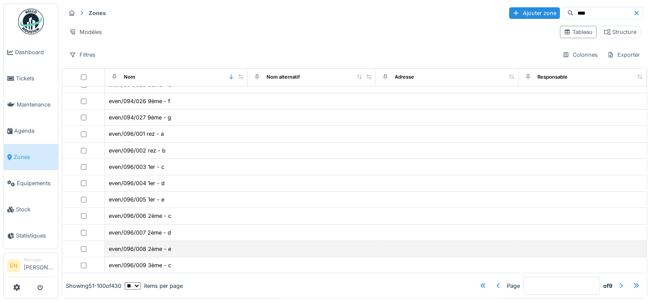
scroll to position [7, 0]
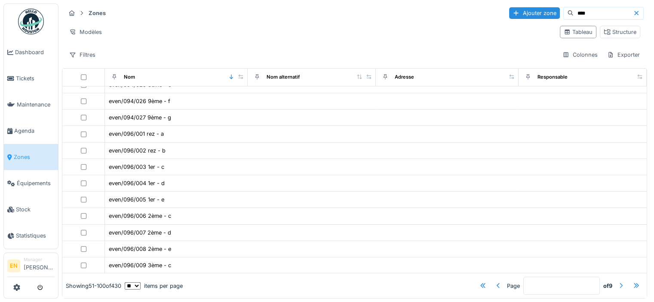
click at [618, 282] on div at bounding box center [621, 286] width 7 height 8
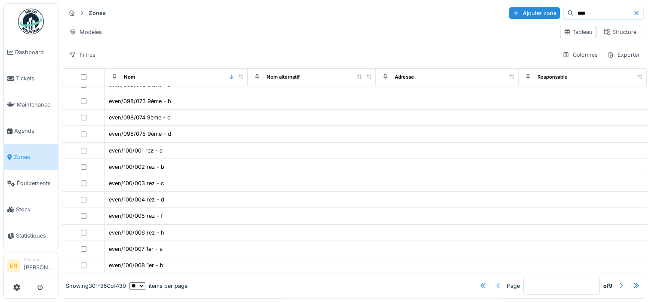
click at [618, 282] on div at bounding box center [621, 286] width 7 height 8
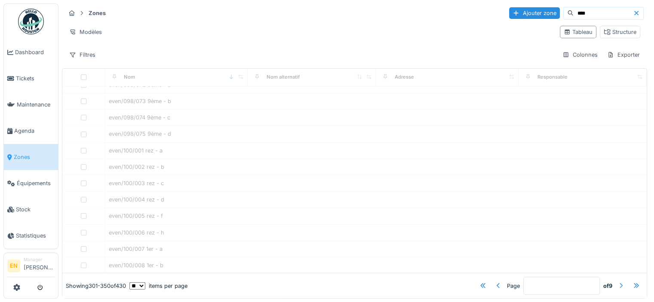
type input "*"
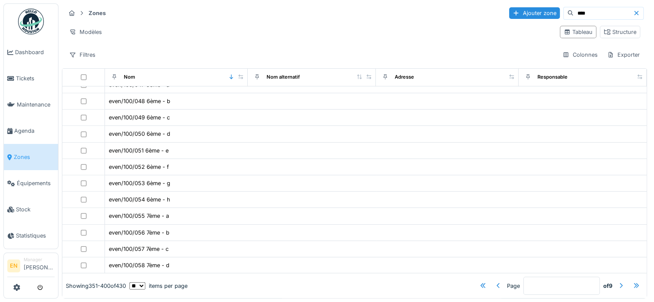
drag, startPoint x: 602, startPoint y: 268, endPoint x: 480, endPoint y: 319, distance: 132.6
click at [480, 302] on html "Dashboard Tickets Maintenance [GEOGRAPHIC_DATA] Zones Équipements Stock Statist…" at bounding box center [327, 150] width 654 height 302
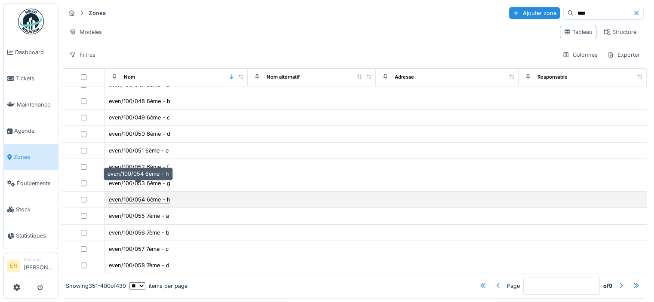
click at [153, 196] on div "even/100/054 6ème - h" at bounding box center [140, 200] width 62 height 8
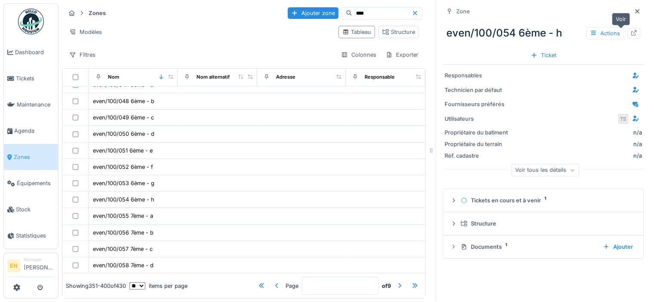
click at [631, 30] on icon at bounding box center [634, 33] width 6 height 6
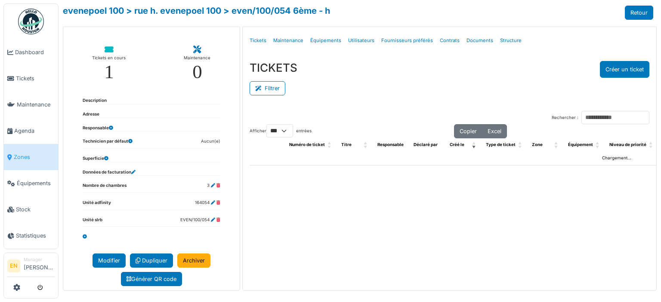
select select "***"
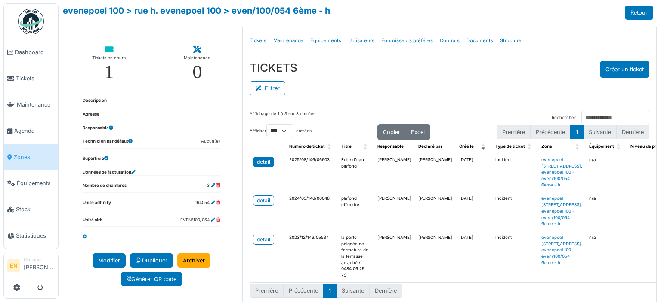
click at [268, 164] on div "detail" at bounding box center [263, 162] width 13 height 8
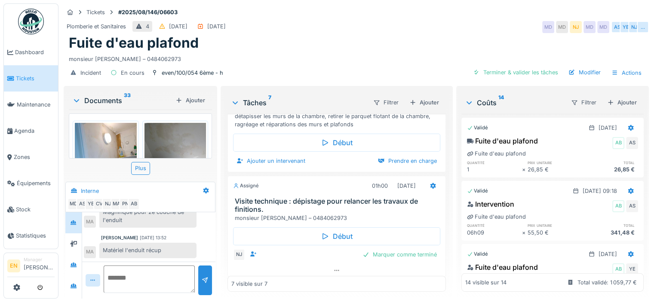
scroll to position [397, 0]
click at [333, 267] on icon at bounding box center [336, 270] width 7 height 6
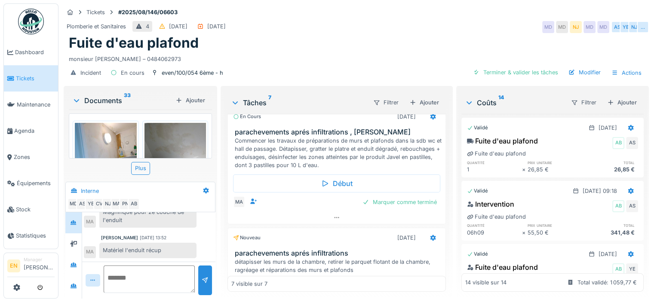
scroll to position [268, 0]
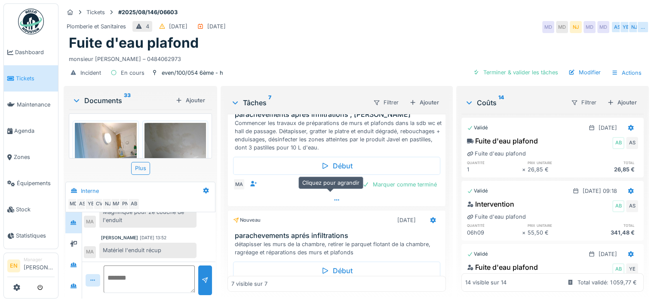
click at [332, 196] on div at bounding box center [337, 200] width 218 height 12
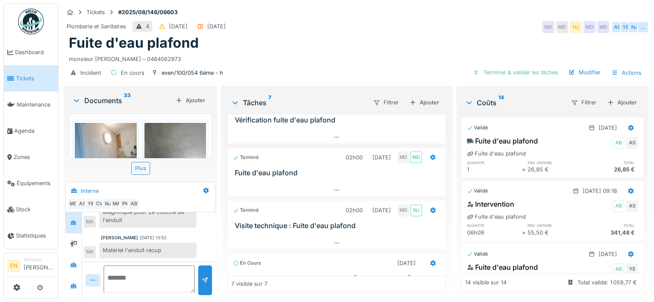
scroll to position [69, 0]
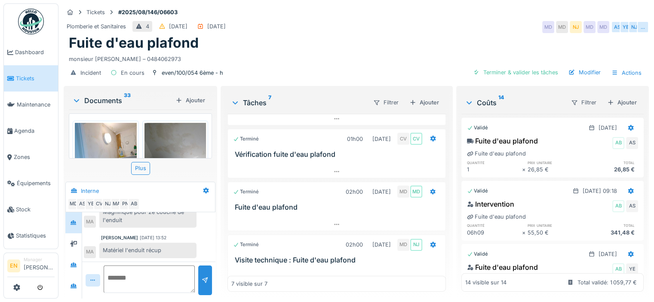
click at [379, 35] on div "Fuite d'eau plafond" at bounding box center [356, 43] width 575 height 16
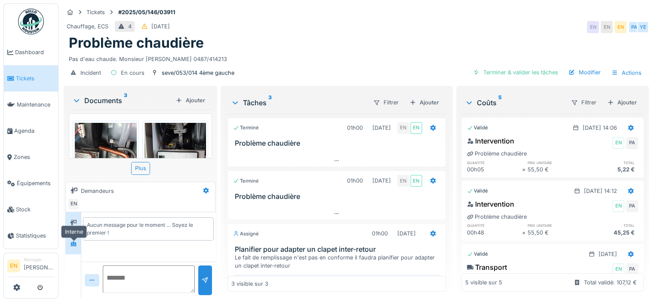
click at [72, 246] on icon at bounding box center [74, 244] width 6 height 5
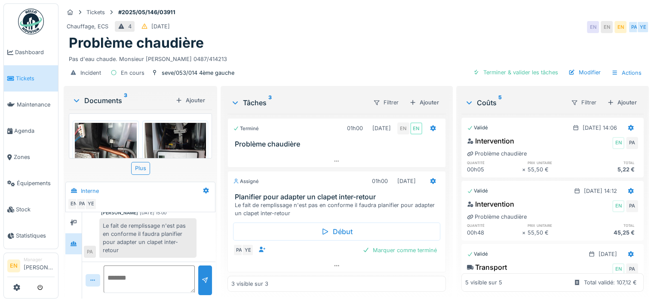
scroll to position [58, 0]
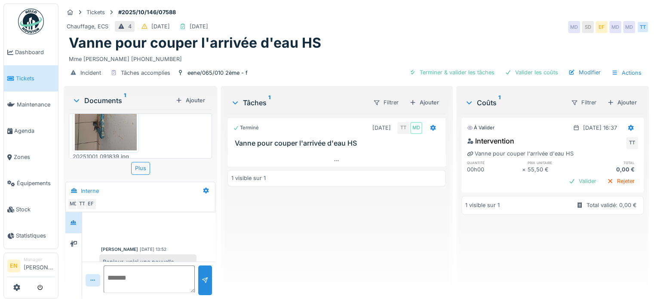
scroll to position [271, 0]
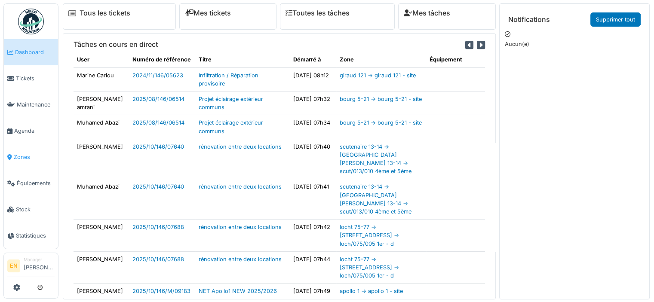
click at [31, 153] on span "Zones" at bounding box center [34, 157] width 41 height 8
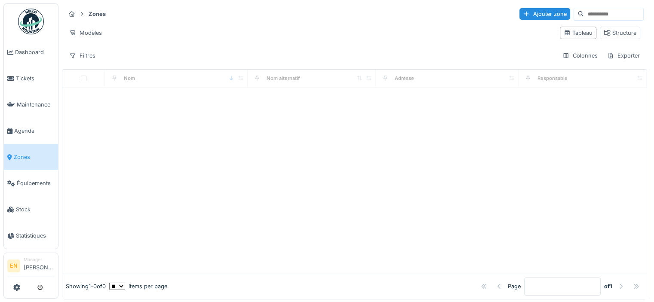
click at [597, 11] on input at bounding box center [613, 14] width 59 height 12
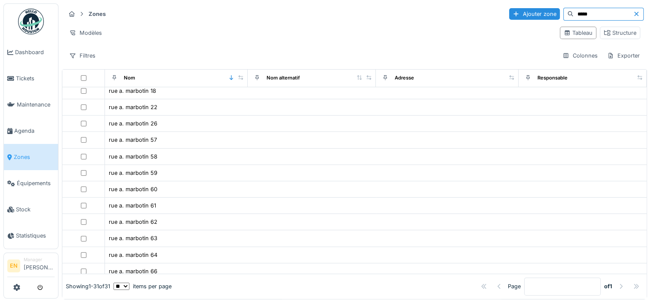
scroll to position [301, 0]
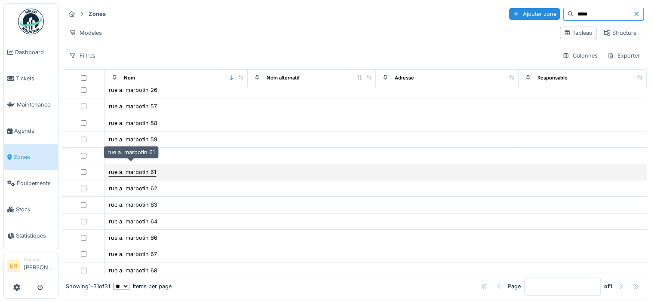
type input "*****"
click at [132, 168] on div "rue a. marbotin 61" at bounding box center [132, 172] width 47 height 8
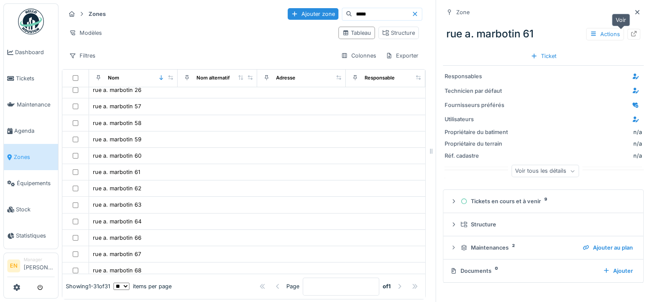
click at [631, 34] on icon at bounding box center [634, 34] width 7 height 6
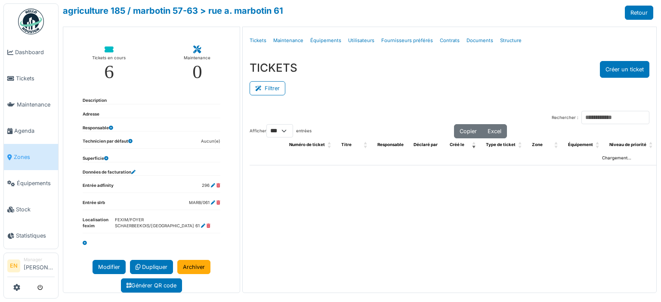
select select "***"
click at [502, 41] on link "Structure" at bounding box center [510, 41] width 28 height 20
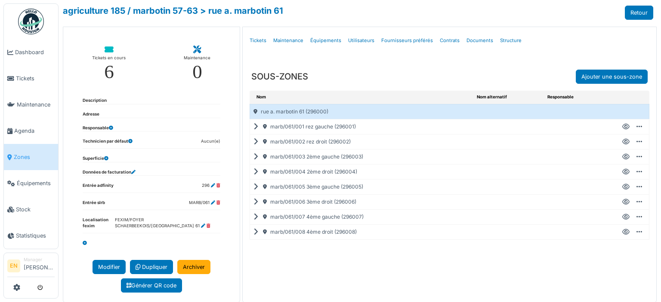
click at [622, 202] on icon at bounding box center [625, 202] width 7 height 0
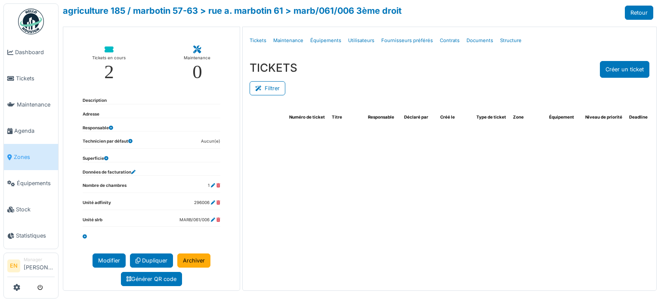
select select "***"
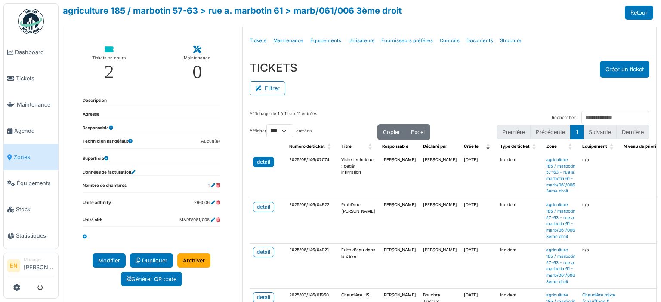
click at [263, 164] on div "detail" at bounding box center [263, 162] width 13 height 8
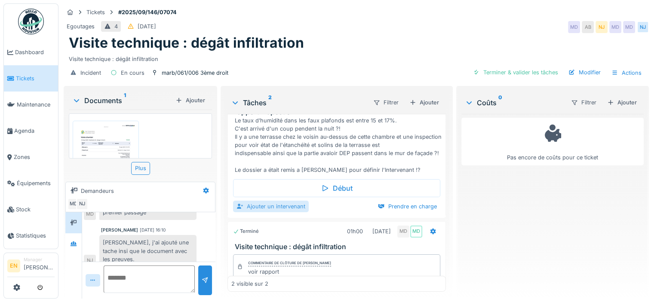
scroll to position [63, 0]
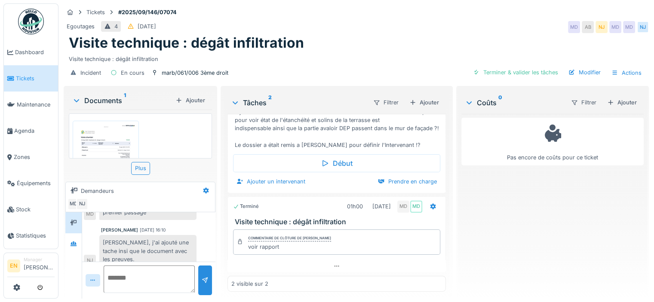
click at [157, 275] on textarea at bounding box center [149, 280] width 91 height 28
click at [126, 153] on img at bounding box center [106, 166] width 62 height 87
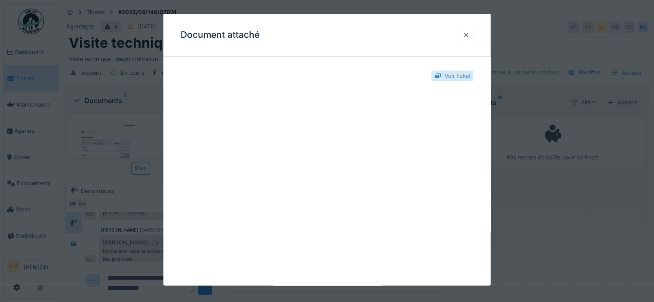
click at [470, 31] on div at bounding box center [466, 35] width 7 height 8
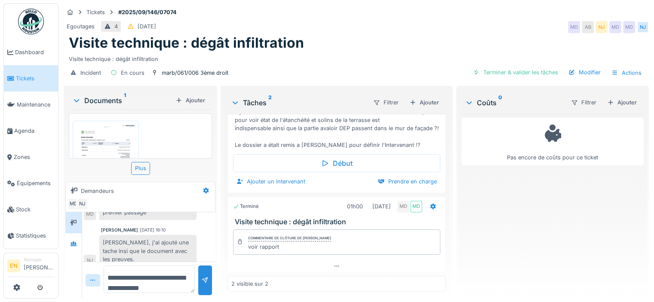
click at [180, 286] on textarea "**********" at bounding box center [149, 280] width 91 height 28
click at [137, 268] on textarea "**********" at bounding box center [148, 280] width 89 height 28
drag, startPoint x: 164, startPoint y: 270, endPoint x: 174, endPoint y: 286, distance: 19.3
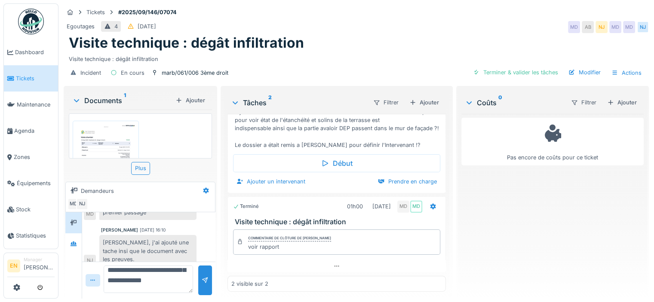
click at [174, 286] on textarea "**********" at bounding box center [148, 280] width 89 height 28
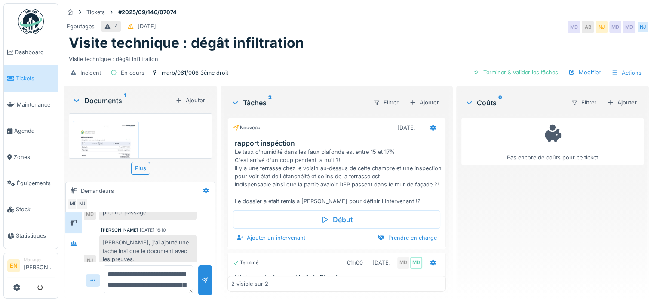
scroll to position [0, 0]
drag, startPoint x: 178, startPoint y: 282, endPoint x: 139, endPoint y: 282, distance: 39.6
click at [139, 282] on textarea "**********" at bounding box center [148, 280] width 89 height 28
click at [149, 270] on textarea "**********" at bounding box center [148, 280] width 89 height 28
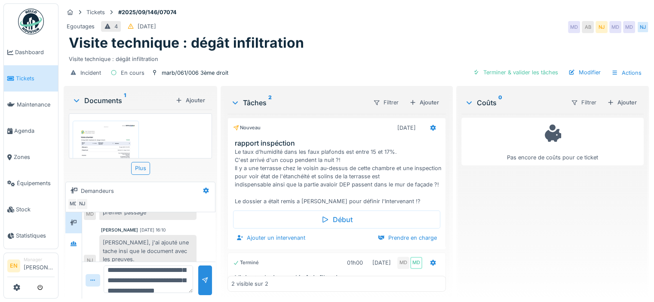
scroll to position [38, 0]
click at [175, 283] on textarea "**********" at bounding box center [148, 280] width 89 height 28
click at [163, 287] on textarea "**********" at bounding box center [148, 280] width 89 height 28
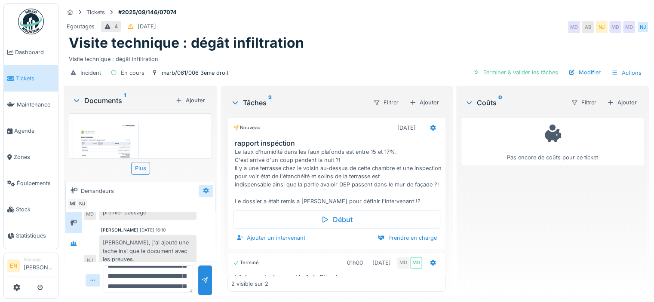
type textarea "**********"
click at [200, 191] on div at bounding box center [206, 191] width 15 height 12
click at [212, 212] on div "Modifier" at bounding box center [240, 209] width 80 height 13
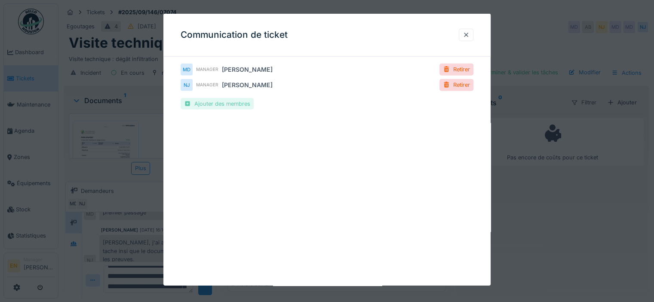
click at [232, 105] on div "Ajouter des membres" at bounding box center [217, 104] width 73 height 12
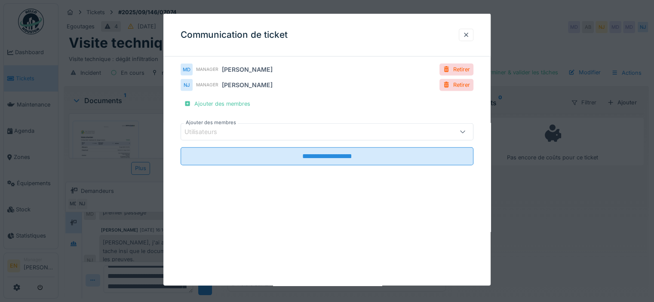
click at [269, 130] on div "Utilisateurs" at bounding box center [309, 131] width 249 height 9
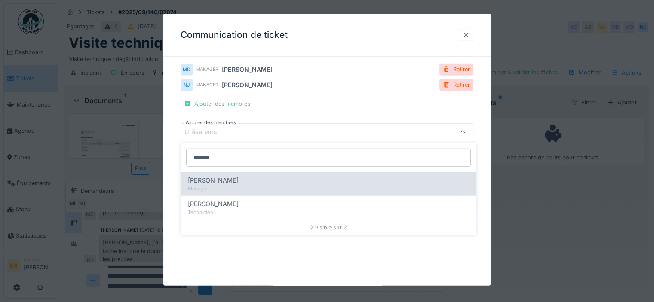
type input "******"
click at [224, 183] on span "Cédric Mony" at bounding box center [213, 180] width 51 height 9
type input "****"
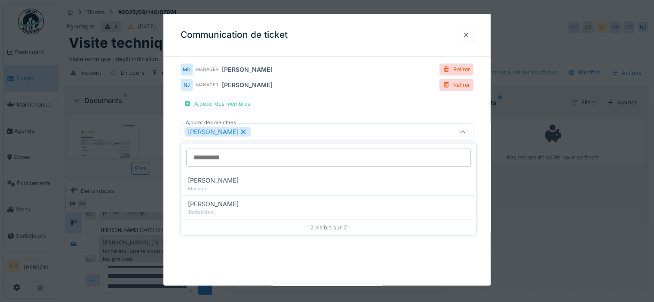
click at [485, 195] on div "**********" at bounding box center [326, 150] width 327 height 272
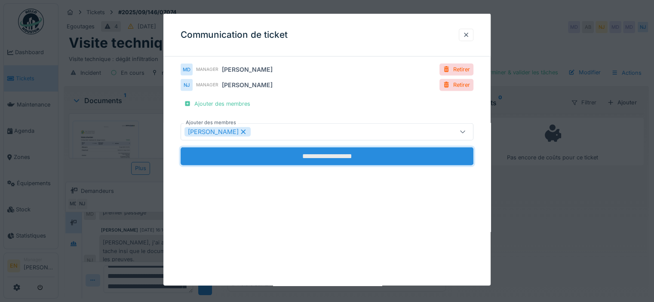
click at [315, 157] on input "**********" at bounding box center [327, 157] width 293 height 18
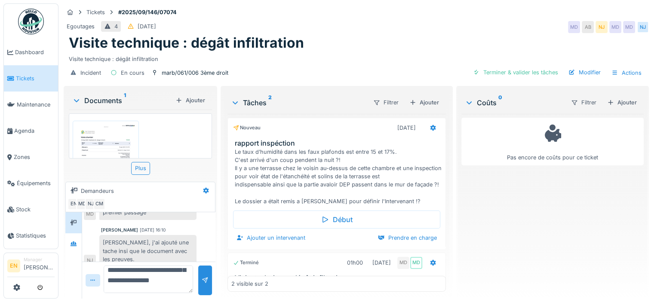
scroll to position [80, 0]
drag, startPoint x: 152, startPoint y: 271, endPoint x: 143, endPoint y: 283, distance: 15.2
click at [143, 283] on textarea "**********" at bounding box center [148, 280] width 89 height 28
click at [179, 273] on textarea "**********" at bounding box center [148, 280] width 89 height 28
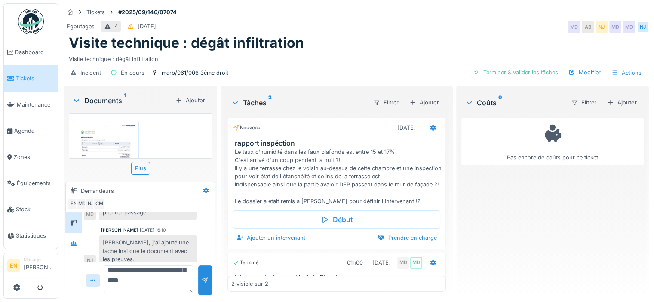
scroll to position [90, 0]
drag, startPoint x: 145, startPoint y: 270, endPoint x: 162, endPoint y: 286, distance: 23.7
click at [162, 286] on textarea "**********" at bounding box center [148, 280] width 89 height 28
click at [150, 289] on textarea "**********" at bounding box center [148, 280] width 89 height 28
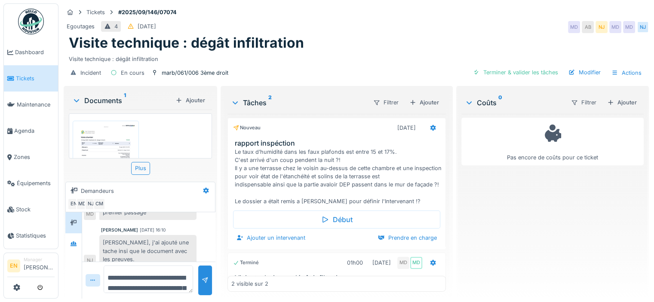
scroll to position [17, 0]
drag, startPoint x: 162, startPoint y: 283, endPoint x: 149, endPoint y: 275, distance: 15.2
click at [149, 275] on textarea "**********" at bounding box center [148, 280] width 89 height 28
click at [132, 282] on textarea "**********" at bounding box center [148, 280] width 89 height 28
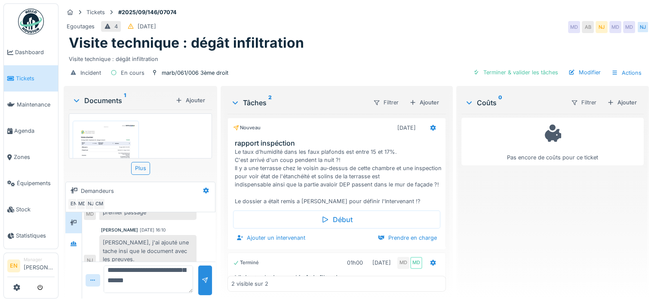
click at [147, 286] on textarea "**********" at bounding box center [148, 280] width 89 height 28
type textarea "**********"
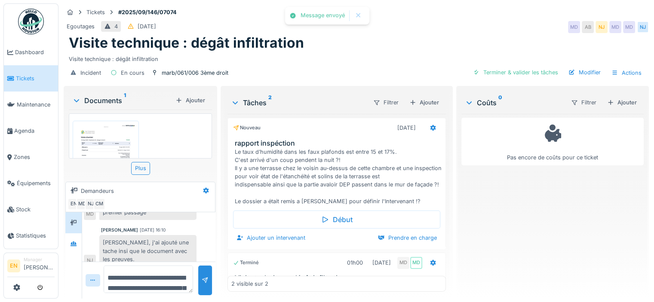
scroll to position [193, 0]
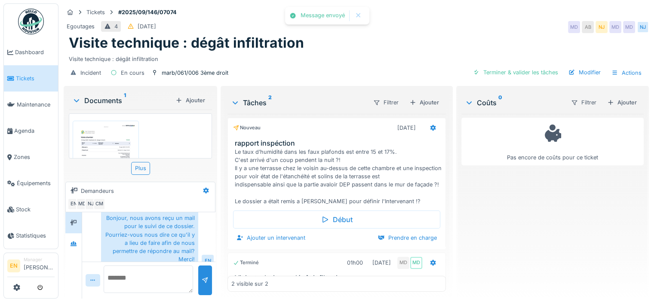
click at [373, 65] on div "Incident En cours marb/061/006 3ème droit Terminer & valider les tâches Modifie…" at bounding box center [356, 72] width 585 height 19
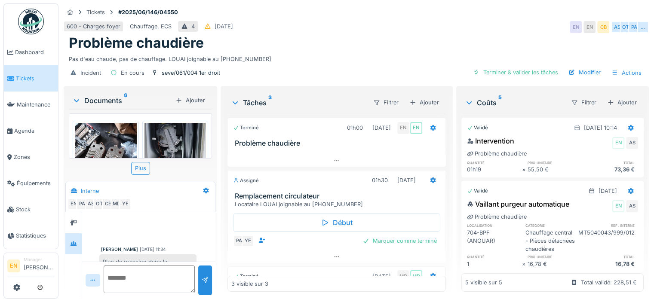
scroll to position [69, 0]
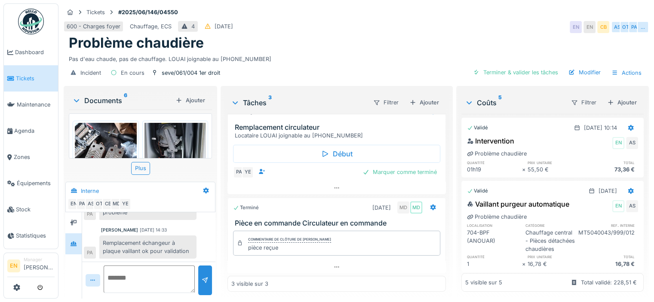
click at [279, 36] on div "Problème chaudière" at bounding box center [356, 43] width 575 height 16
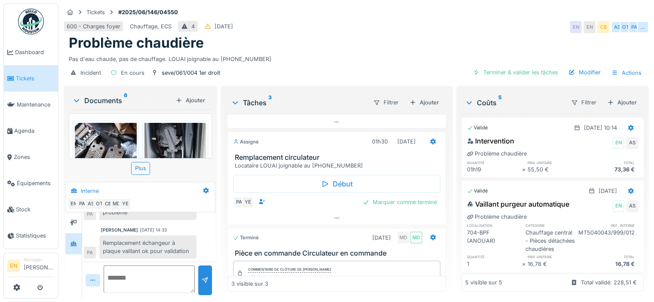
scroll to position [26, 0]
